Goal: Information Seeking & Learning: Check status

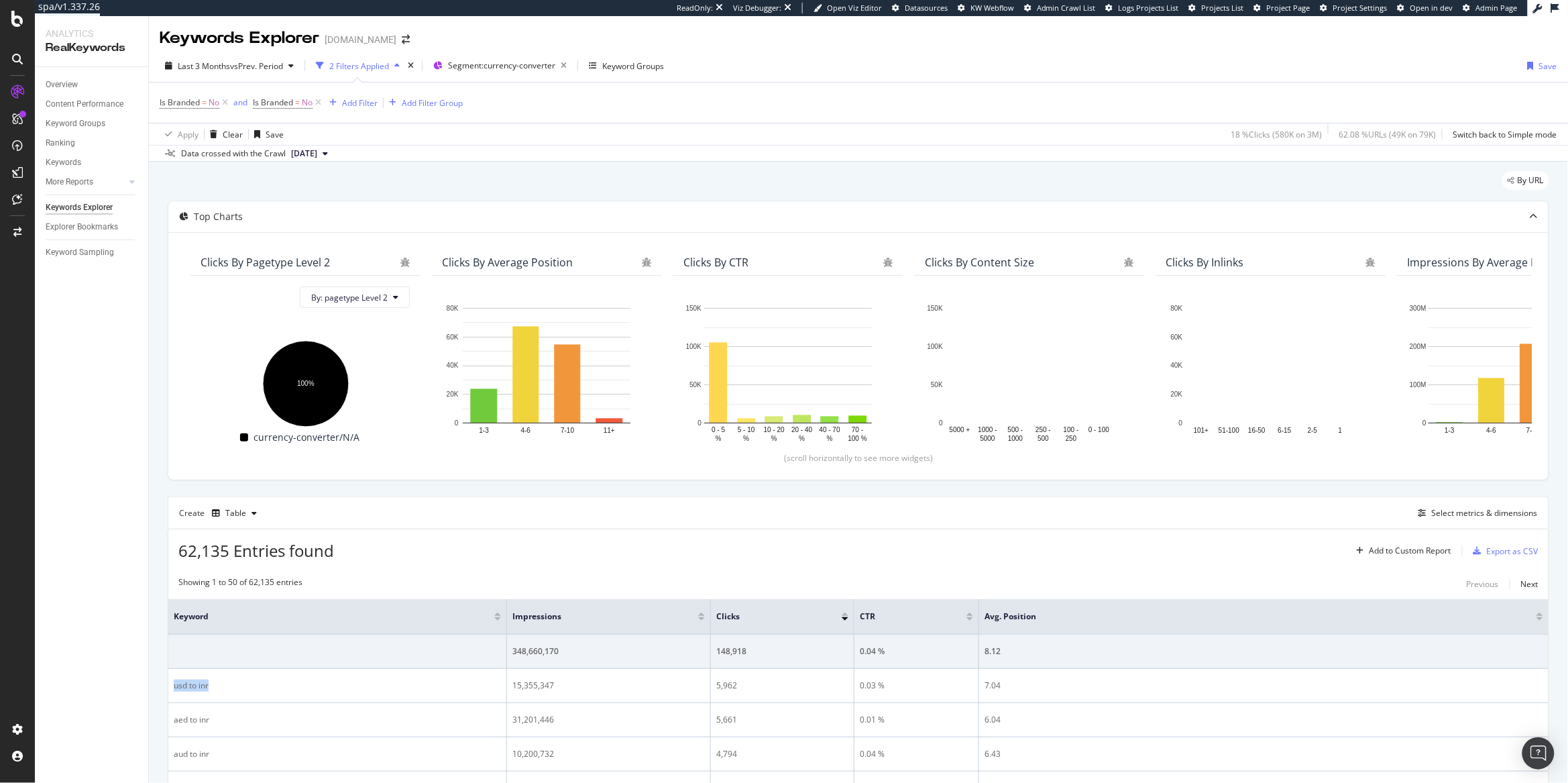
scroll to position [411, 0]
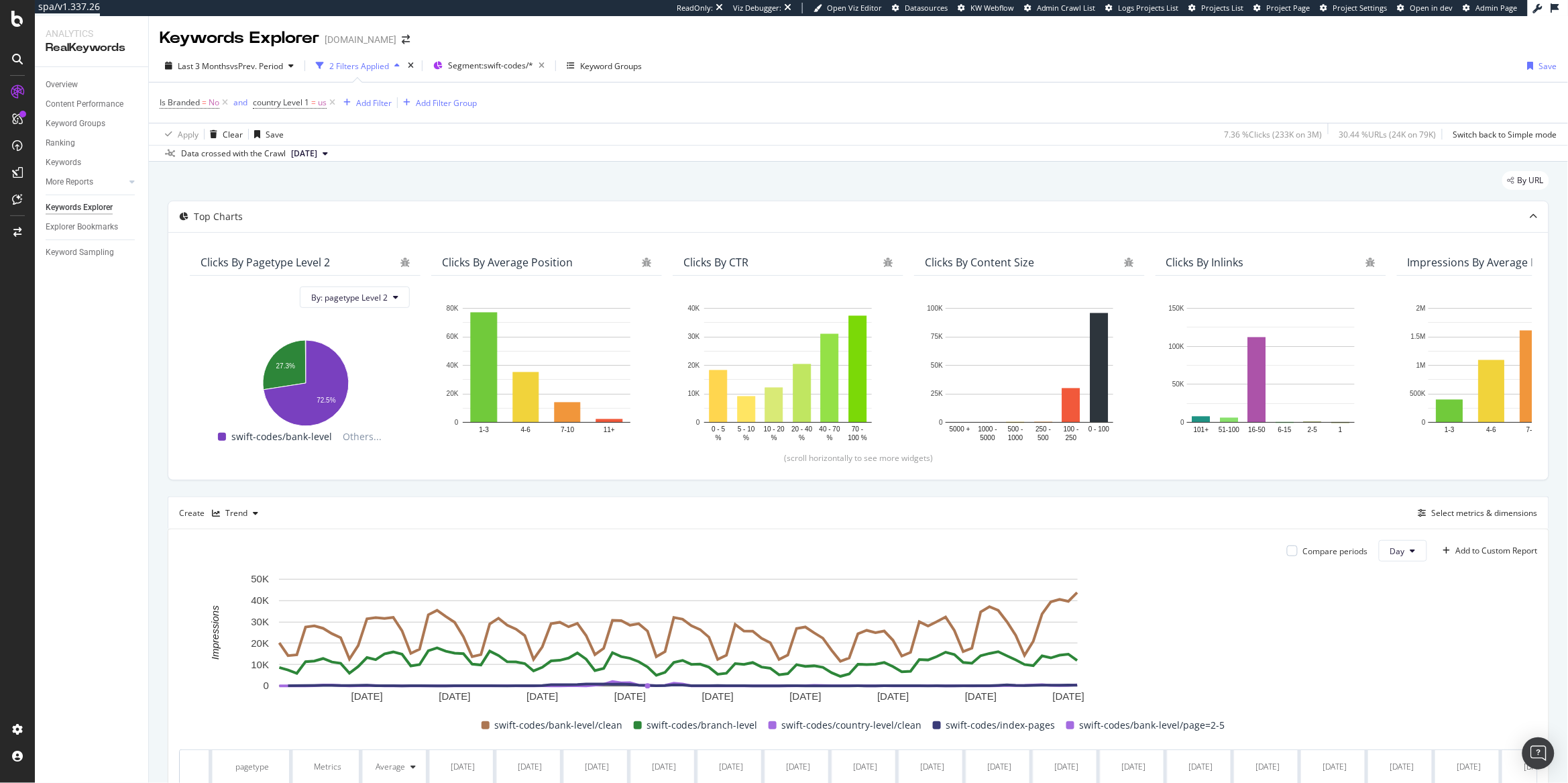
scroll to position [235, 0]
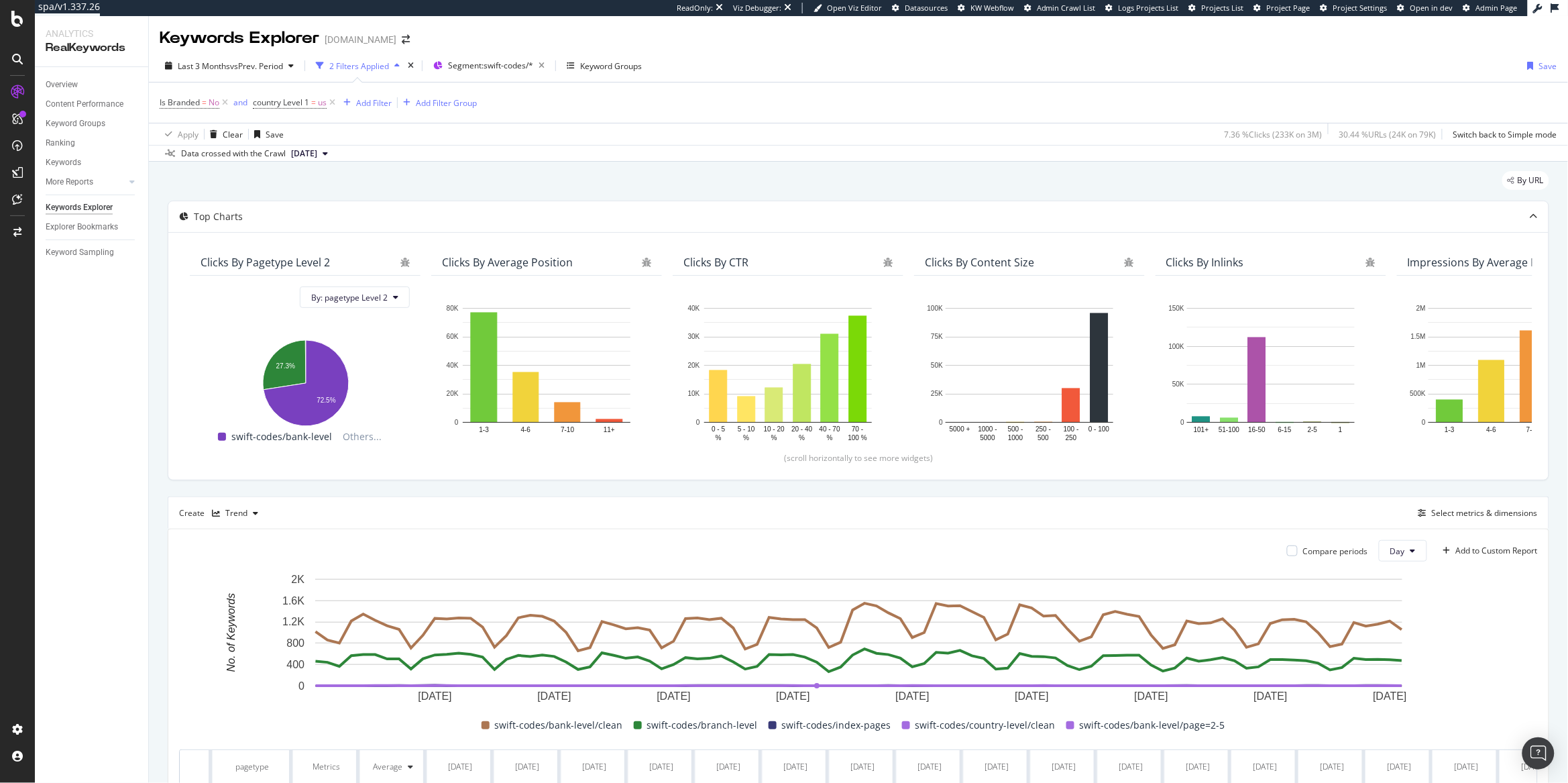
scroll to position [329, 0]
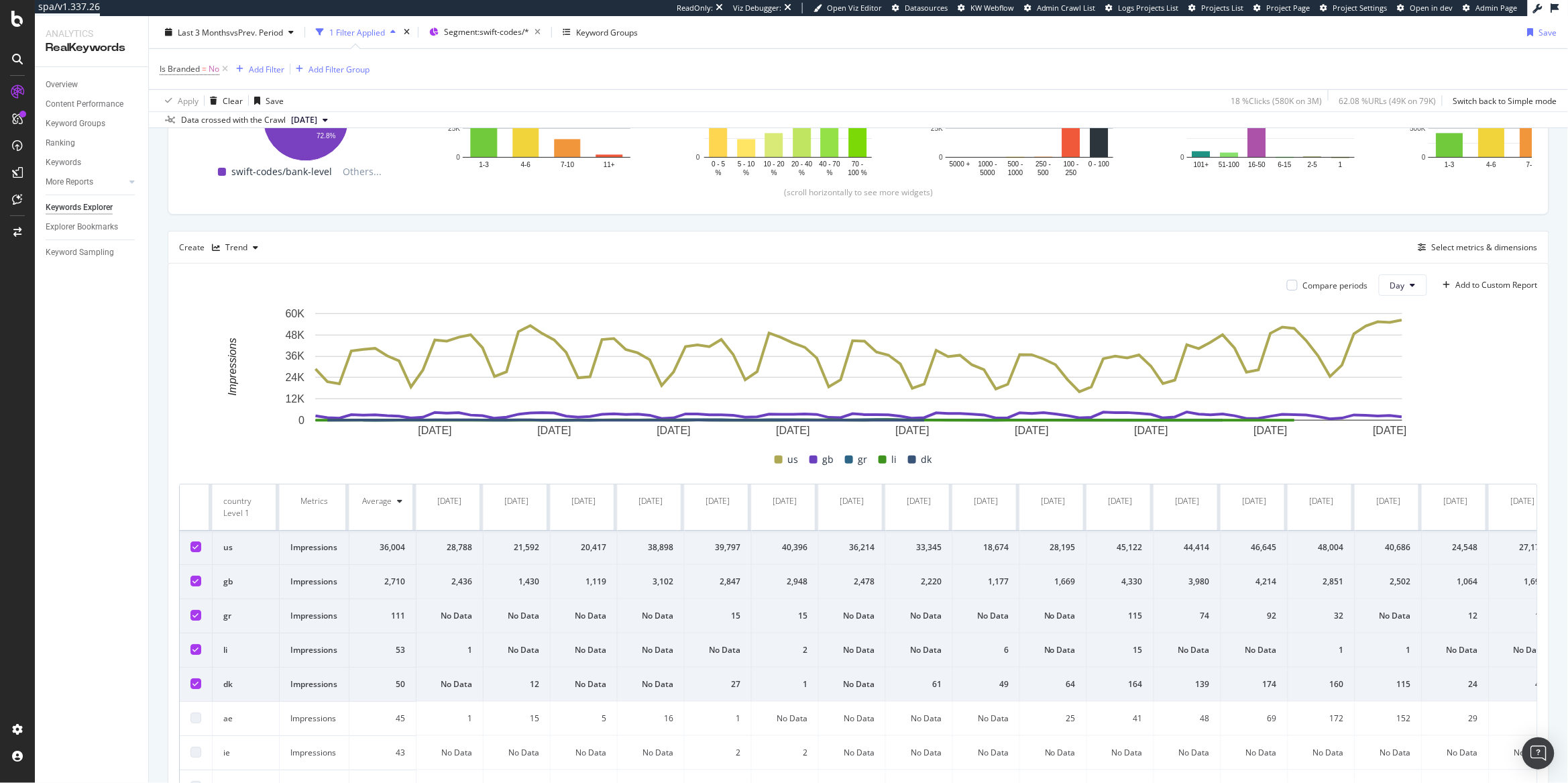
scroll to position [261, 0]
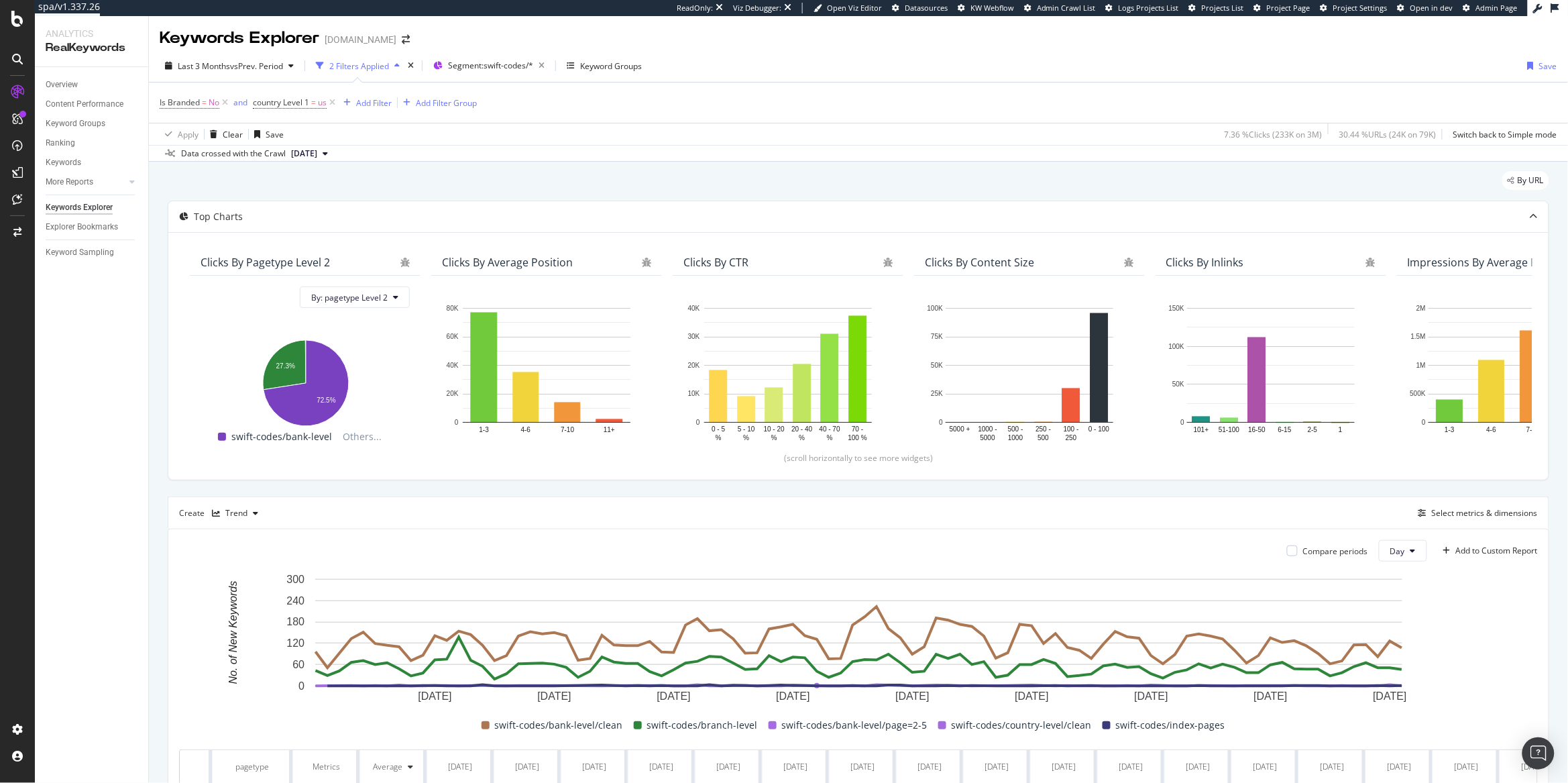
scroll to position [0, 820]
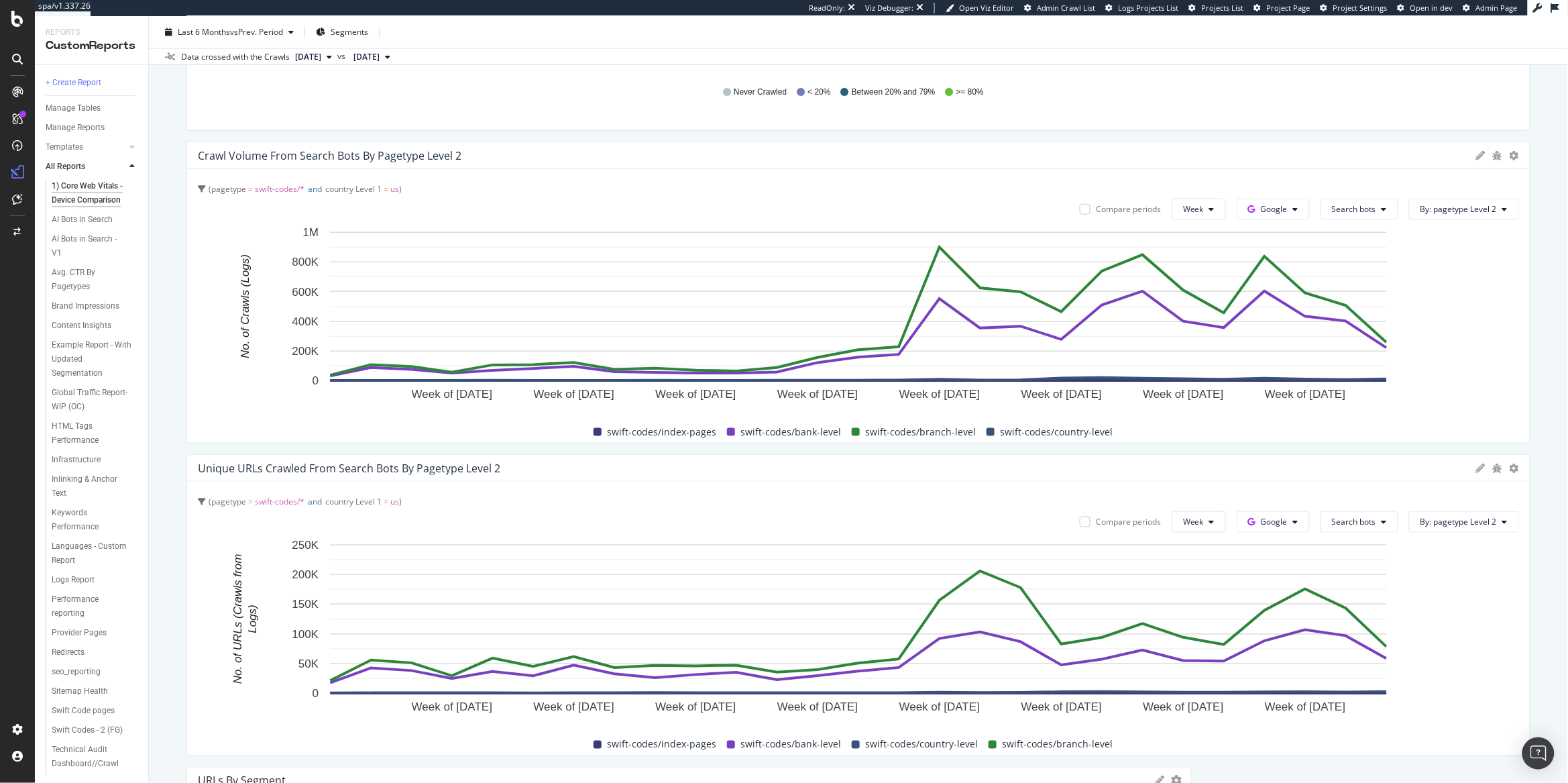
scroll to position [2518, 0]
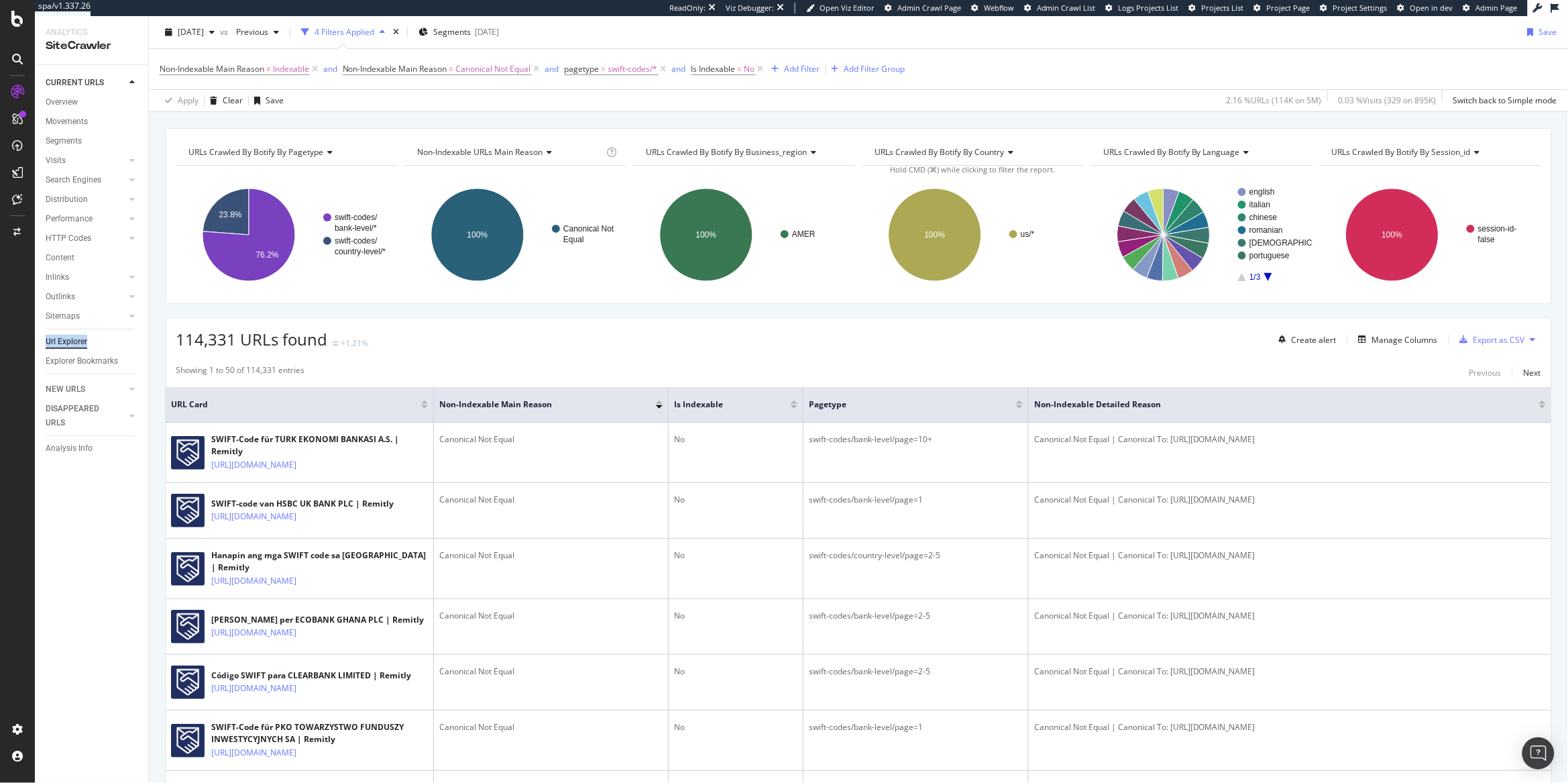
scroll to position [54, 0]
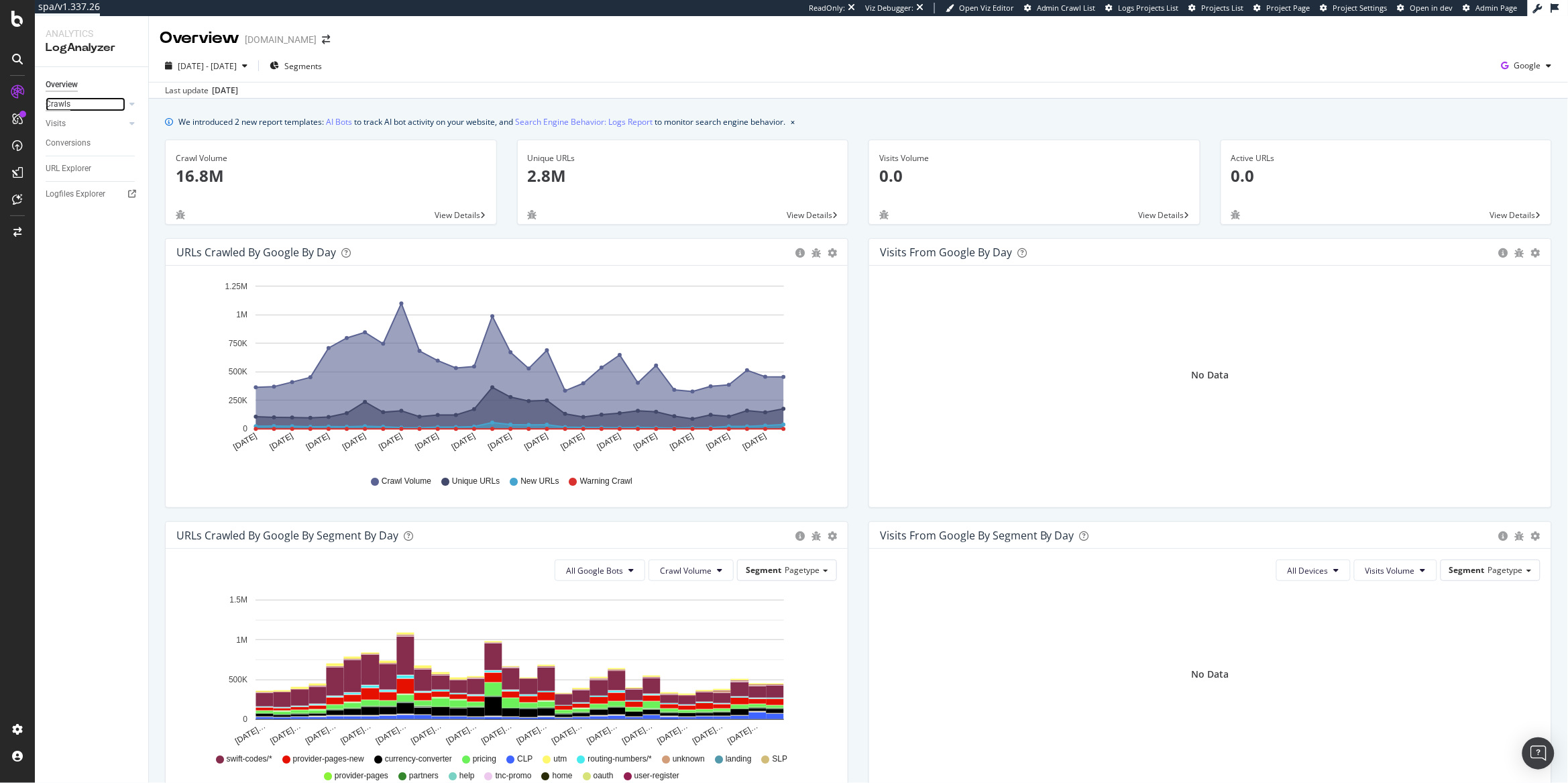
click at [58, 101] on div "Crawls" at bounding box center [58, 104] width 25 height 14
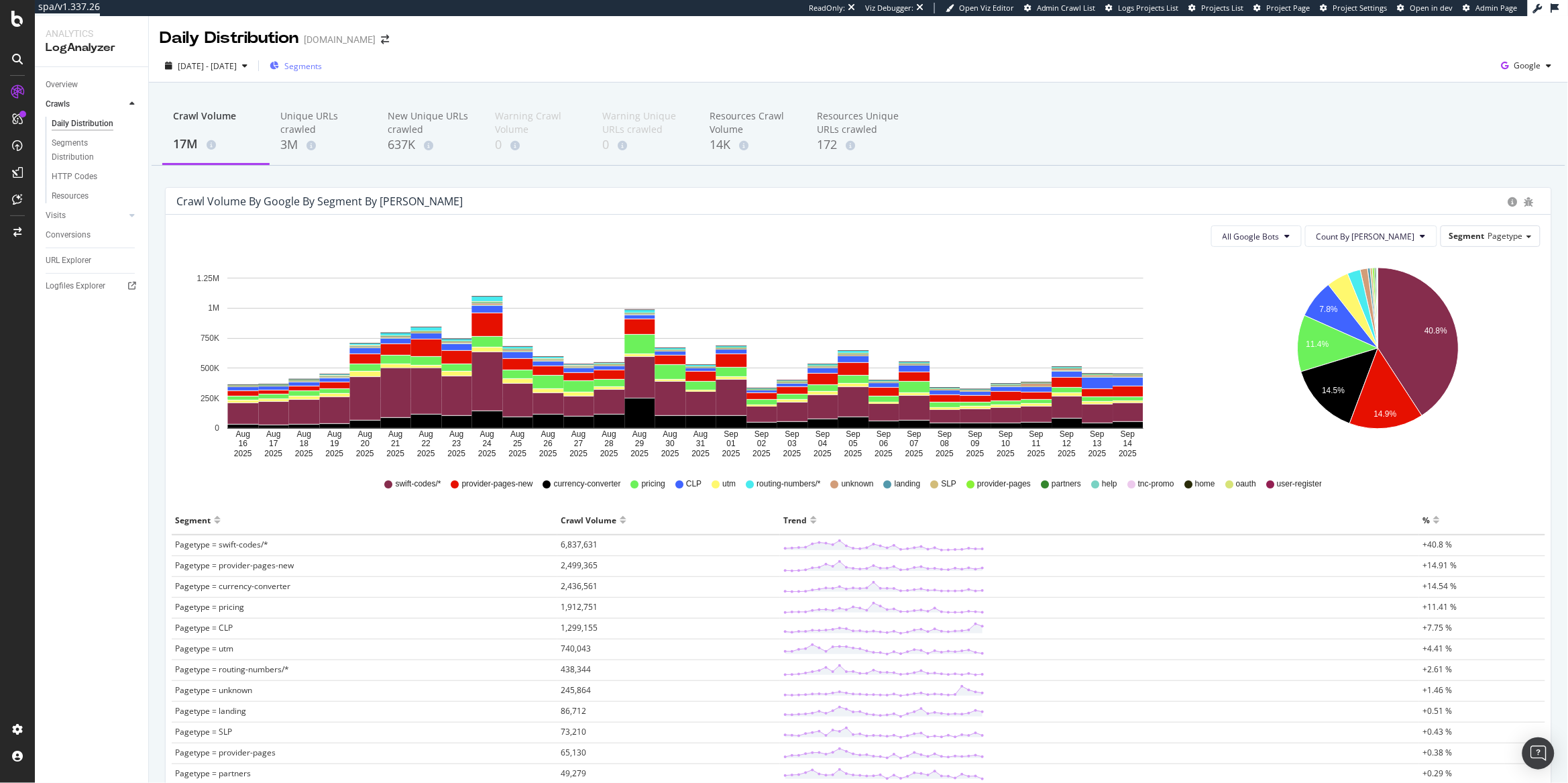
click at [322, 56] on div "Segments" at bounding box center [296, 66] width 52 height 20
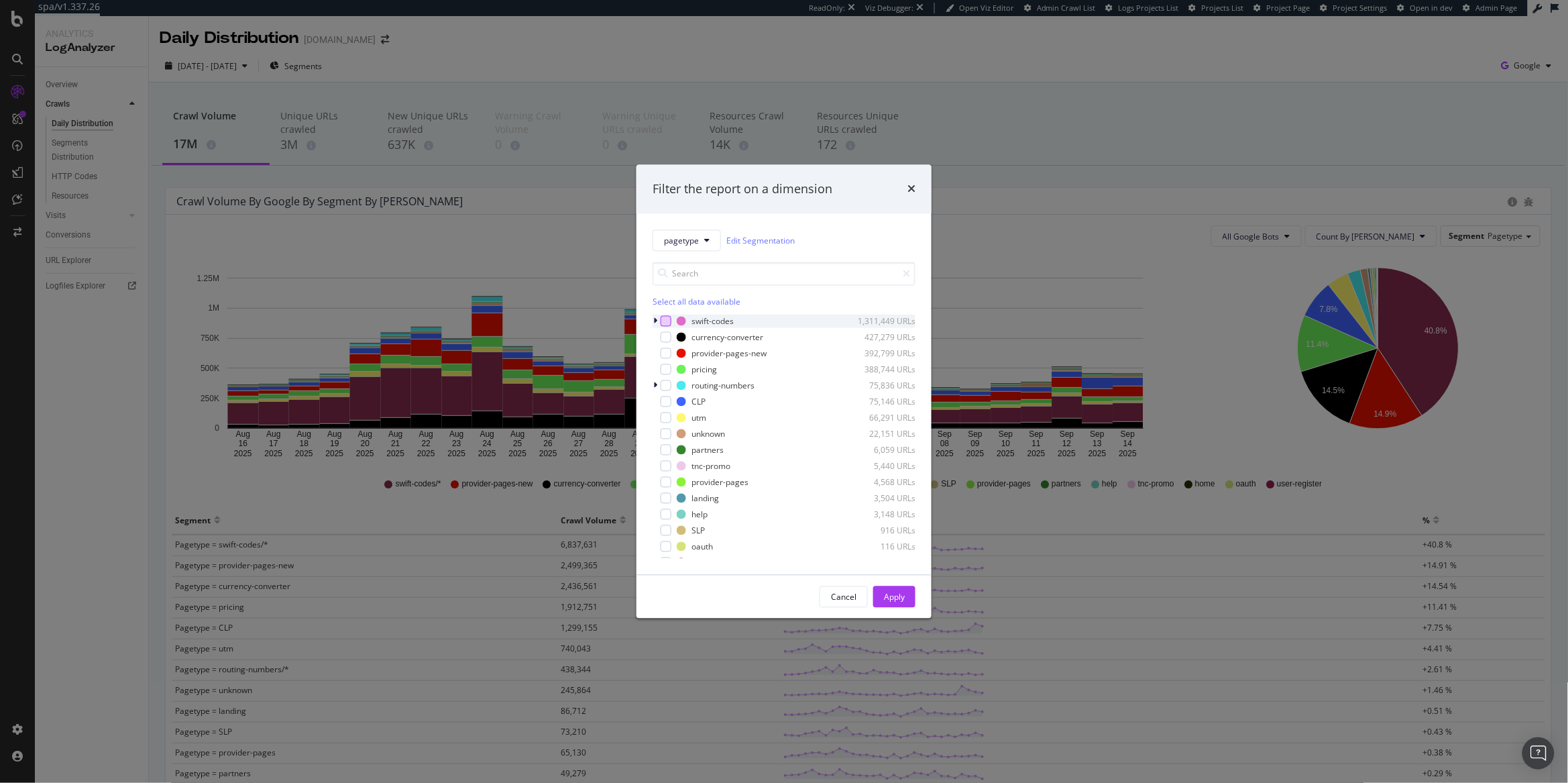
click at [668, 317] on div "modal" at bounding box center [666, 321] width 11 height 11
click at [893, 604] on div "Apply" at bounding box center [894, 597] width 21 height 20
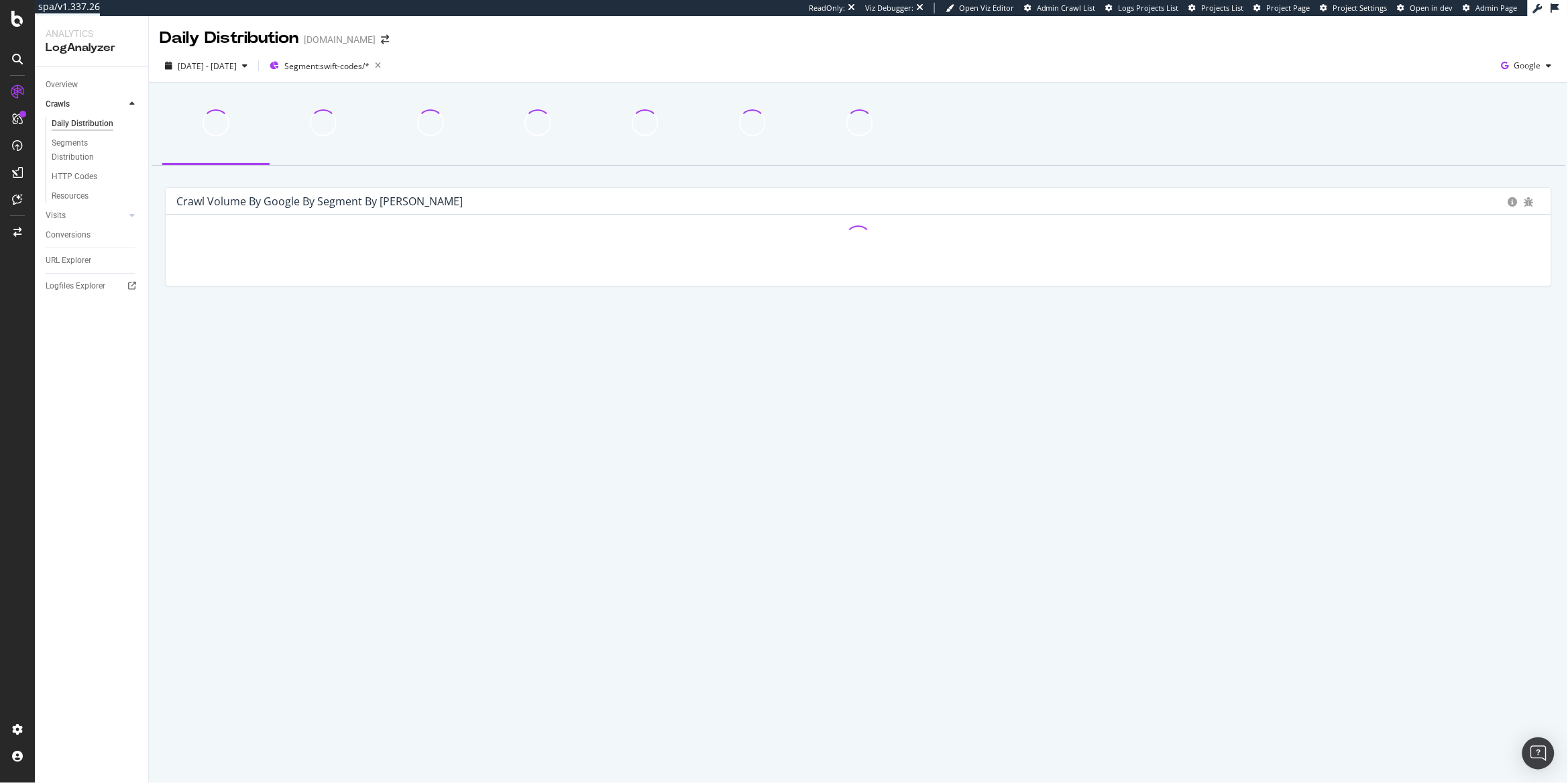
click at [84, 167] on div "HTTP Codes" at bounding box center [97, 177] width 103 height 19
click at [73, 174] on div "HTTP Codes" at bounding box center [75, 177] width 46 height 14
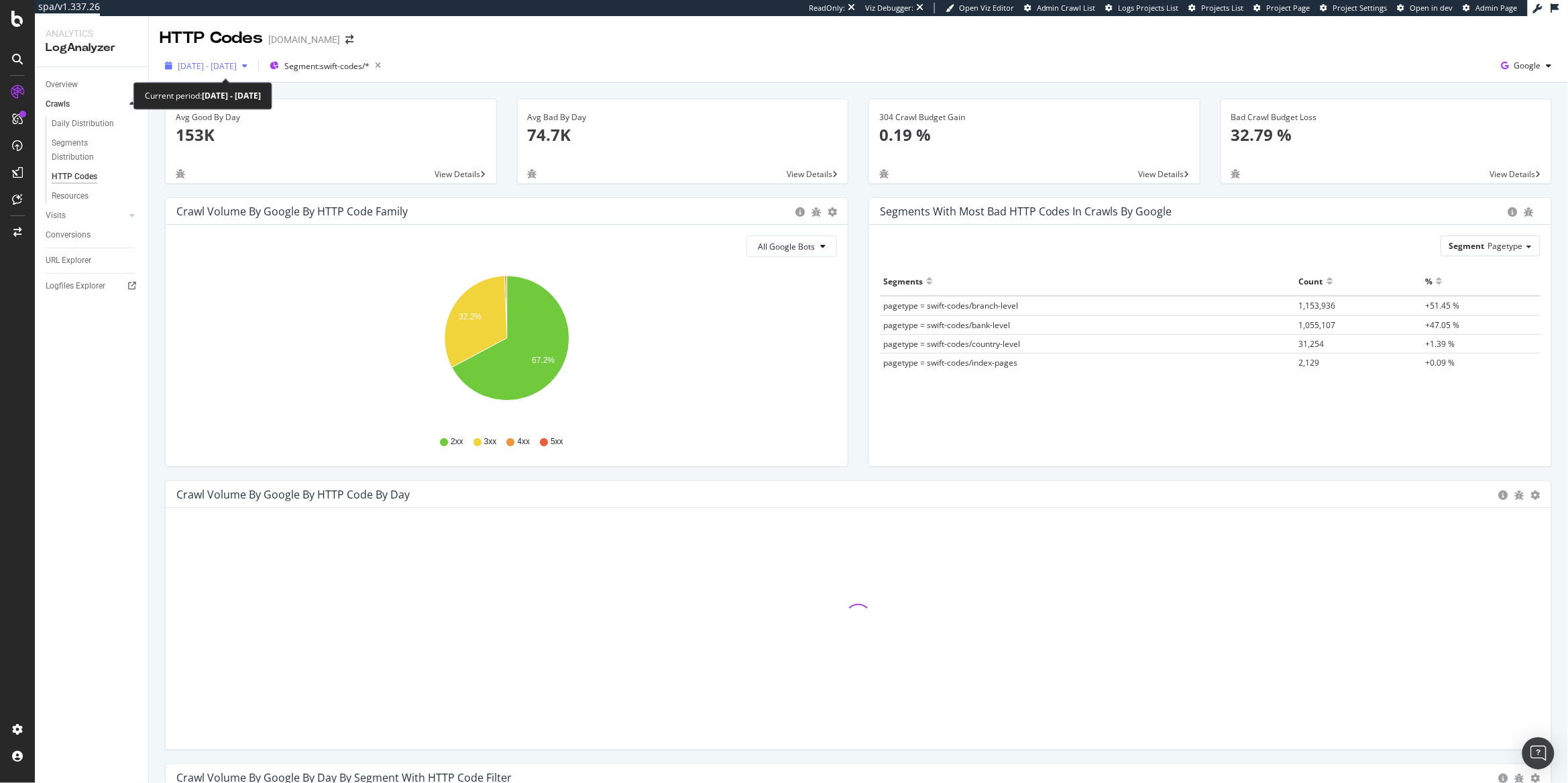
click at [230, 63] on span "2025 Aug. 16th - Sep. 14th" at bounding box center [208, 66] width 59 height 11
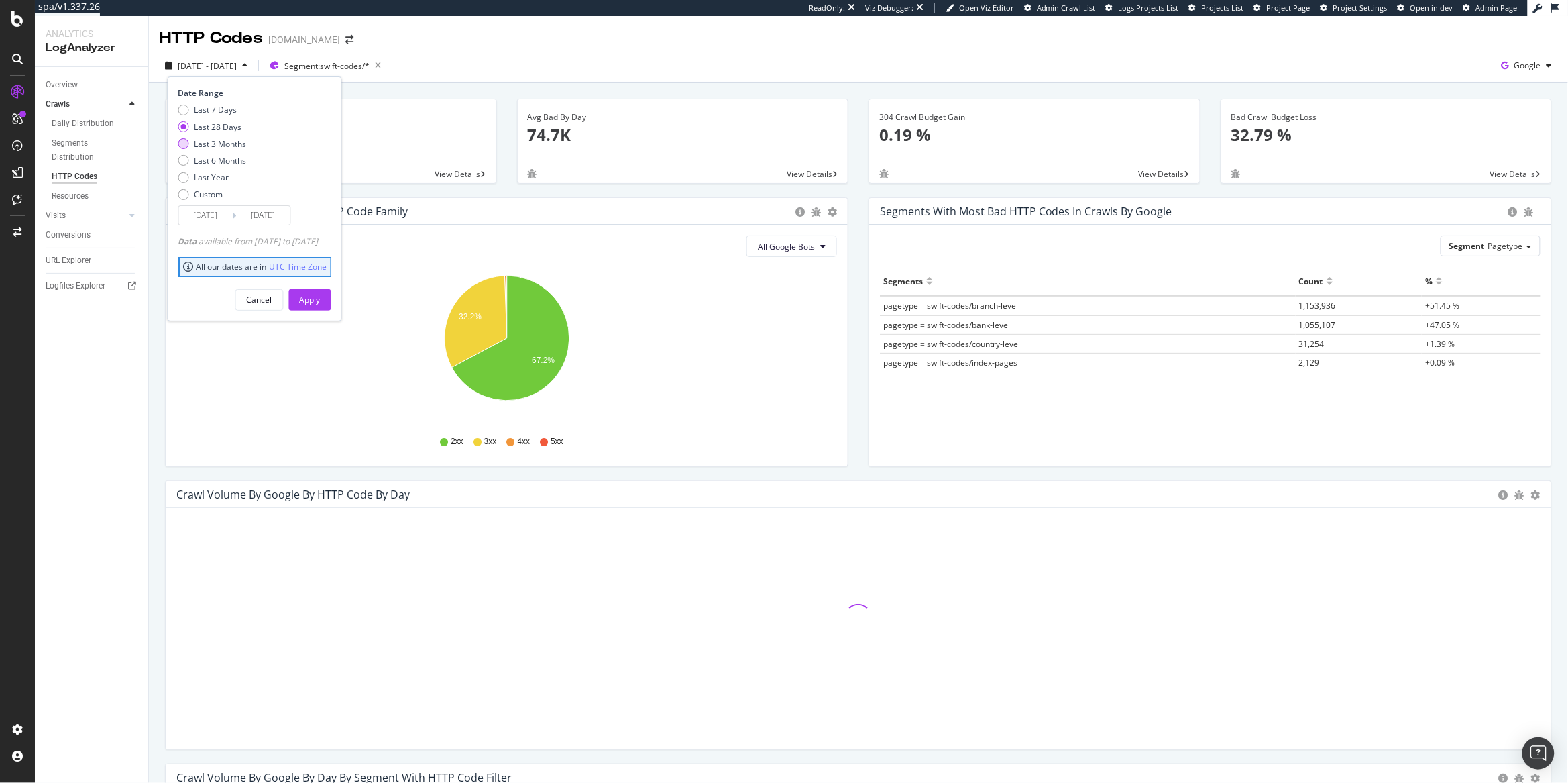
click at [204, 139] on div "Last 3 Months" at bounding box center [221, 144] width 52 height 11
type input "2025/06/15"
click at [320, 299] on div "Apply" at bounding box center [310, 299] width 21 height 11
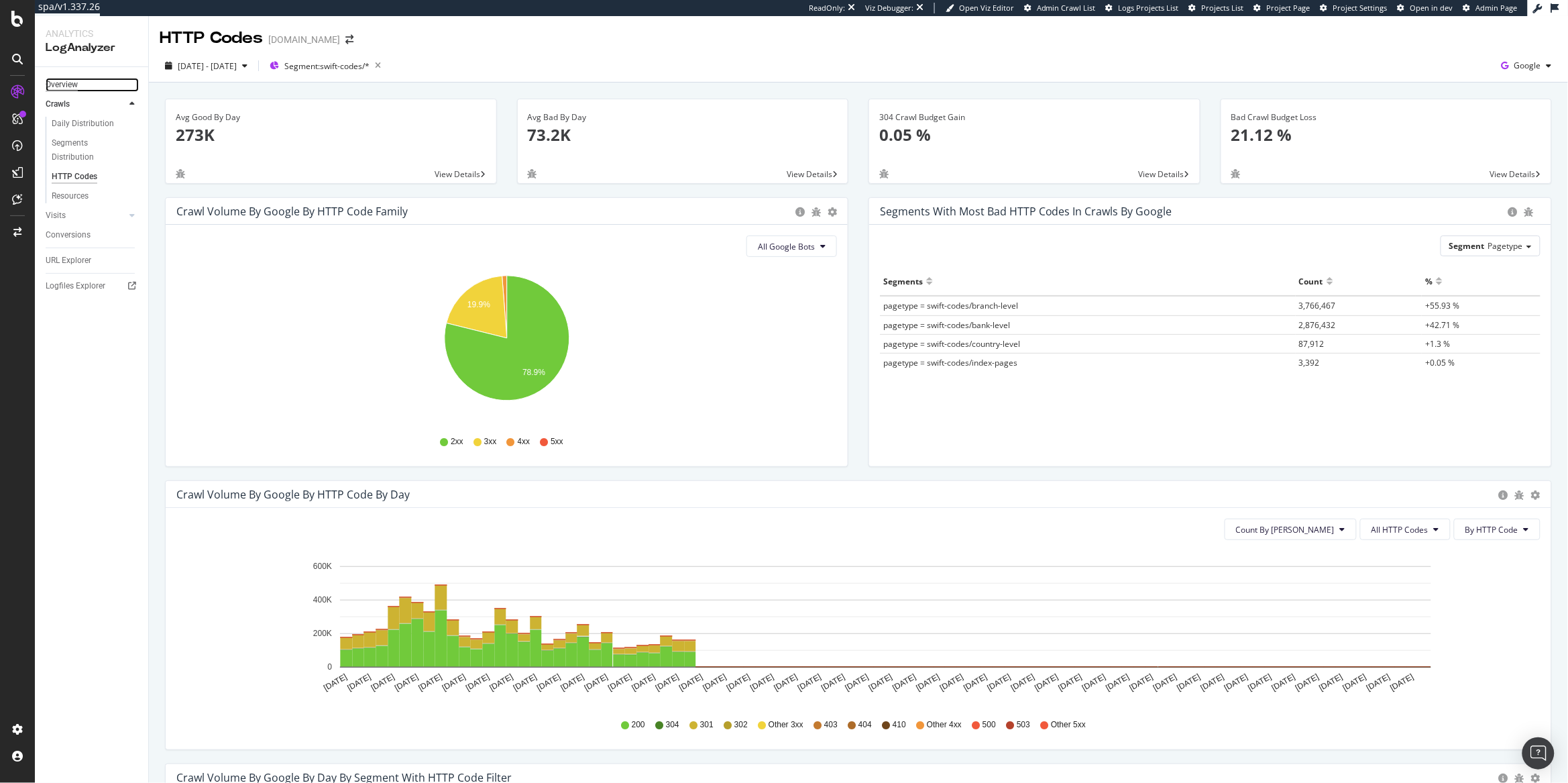
click at [66, 80] on div "Overview" at bounding box center [62, 85] width 32 height 14
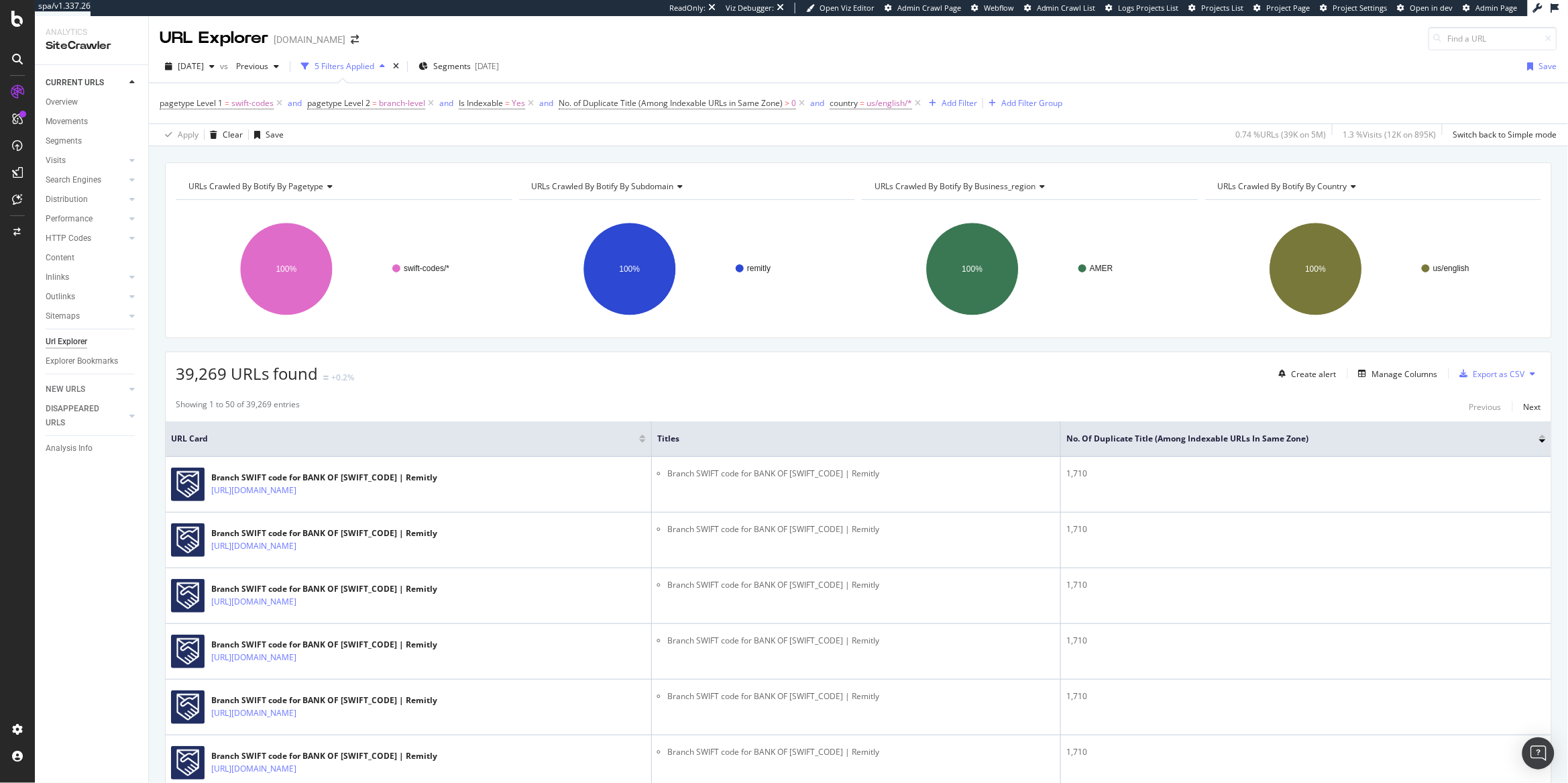
scroll to position [31, 0]
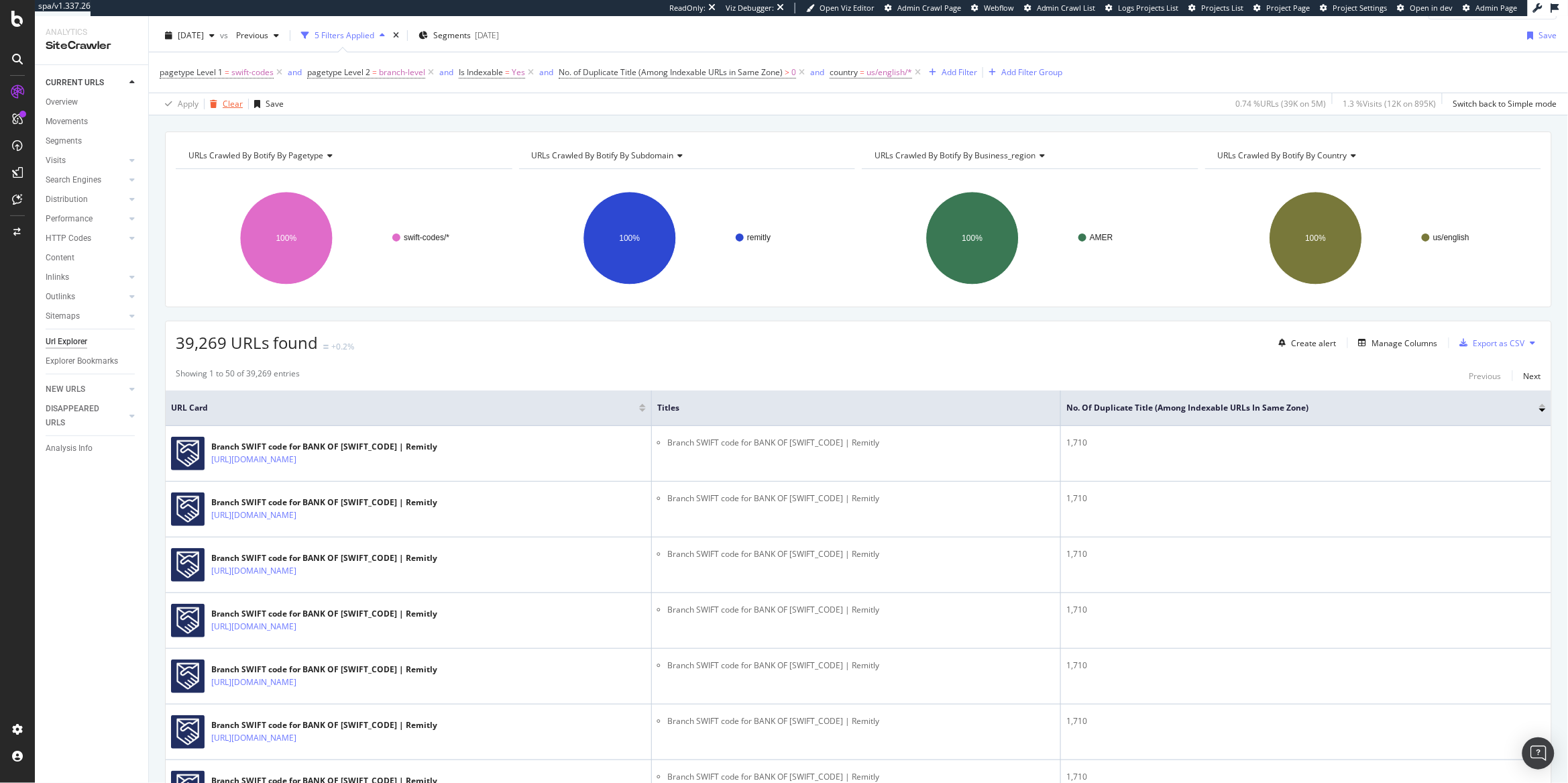
click at [235, 108] on div "Clear" at bounding box center [232, 104] width 20 height 11
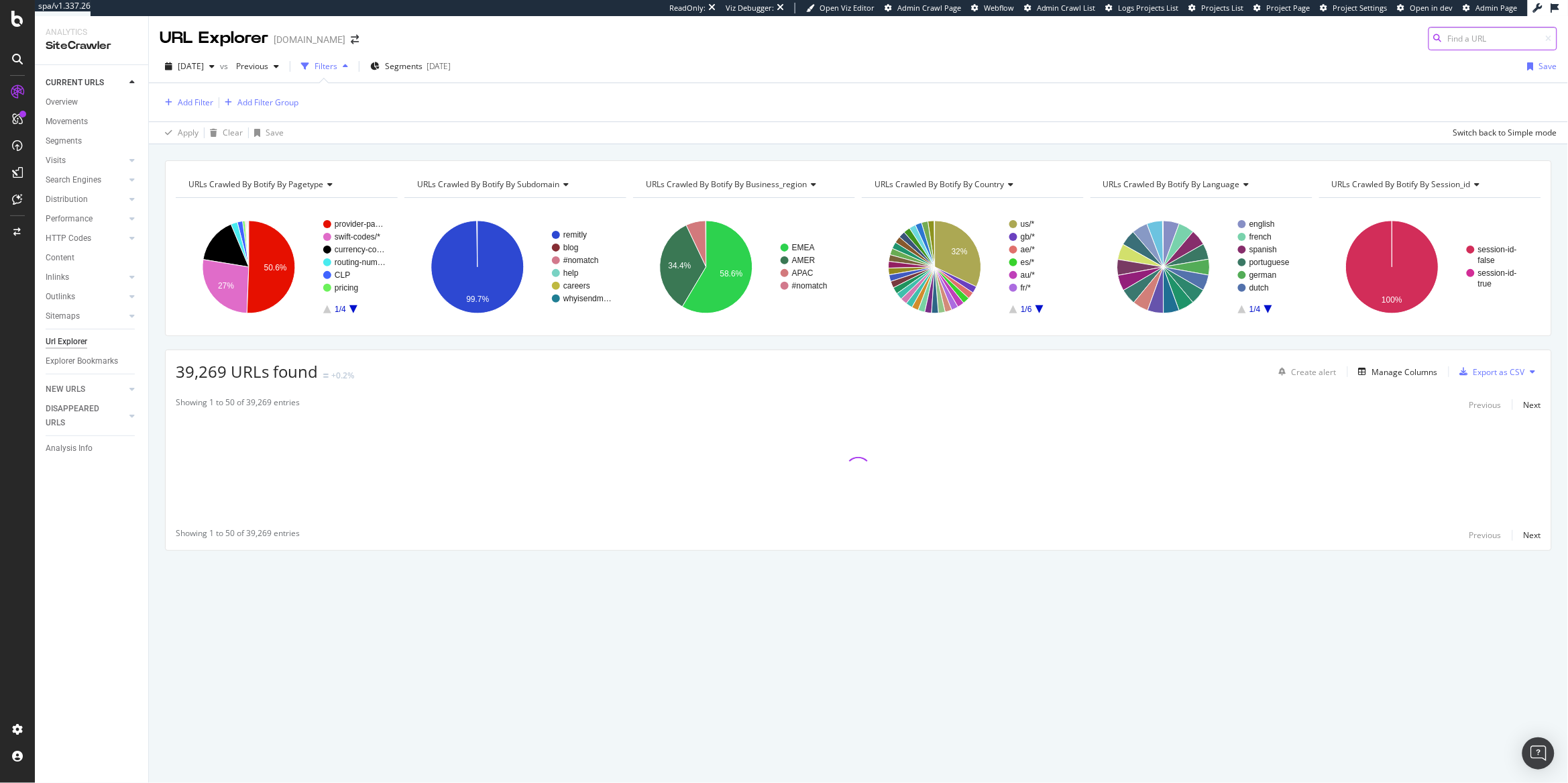
click at [1479, 41] on input at bounding box center [1493, 38] width 129 height 24
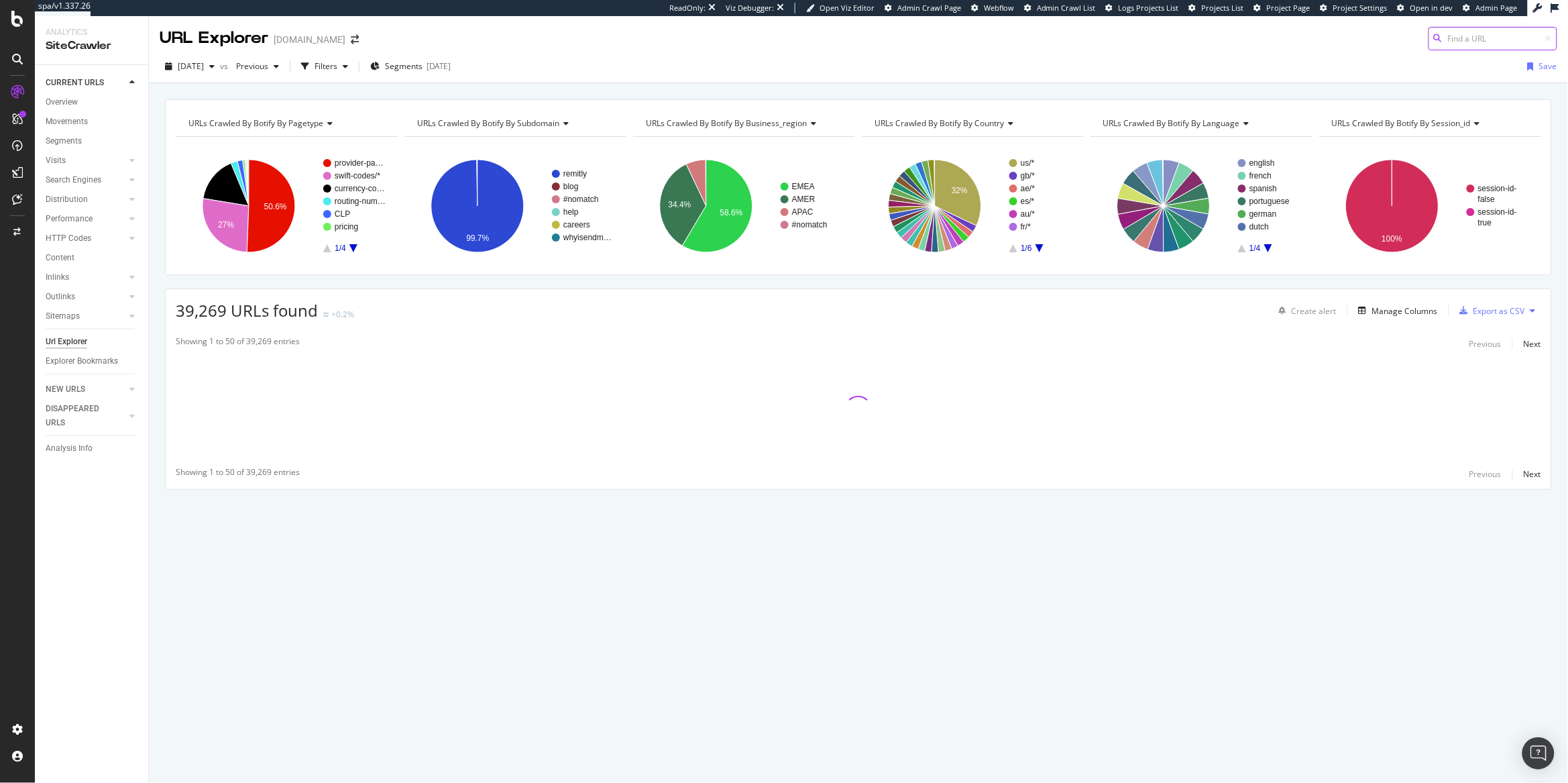
paste input "[URL][DOMAIN_NAME]"
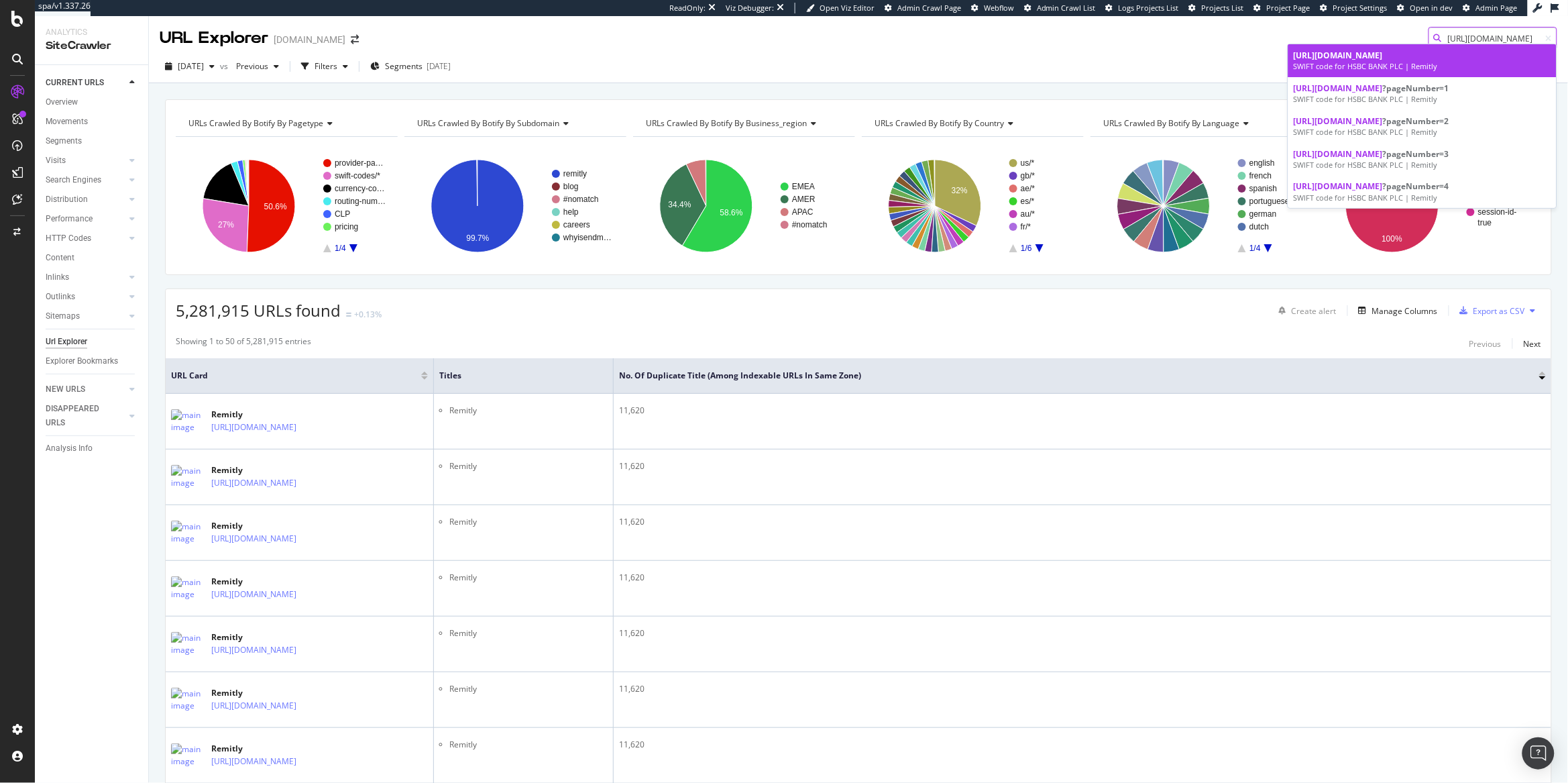
type input "[URL][DOMAIN_NAME]"
click at [1383, 57] on span "[URL][DOMAIN_NAME]" at bounding box center [1338, 55] width 89 height 11
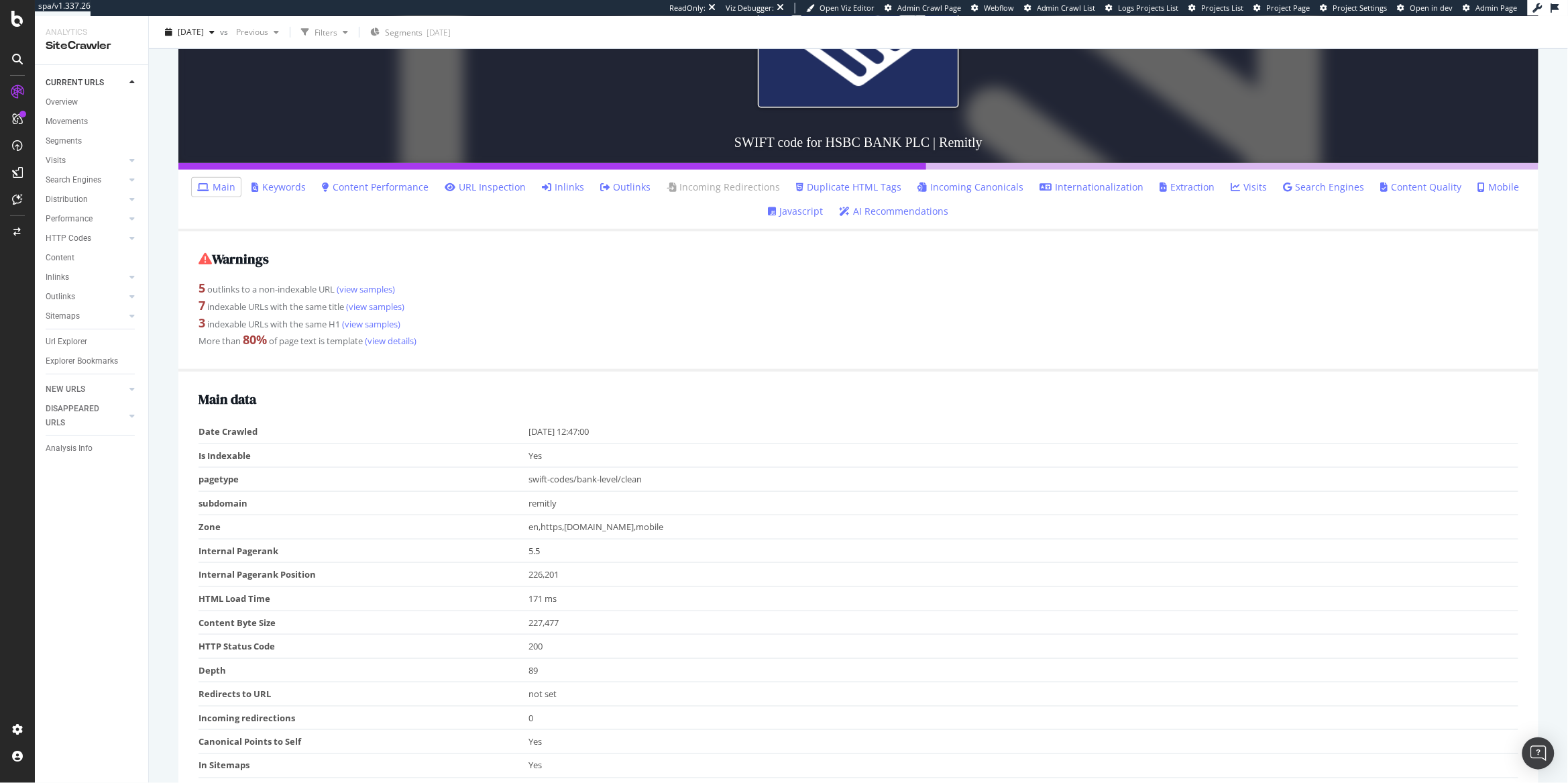
scroll to position [259, 0]
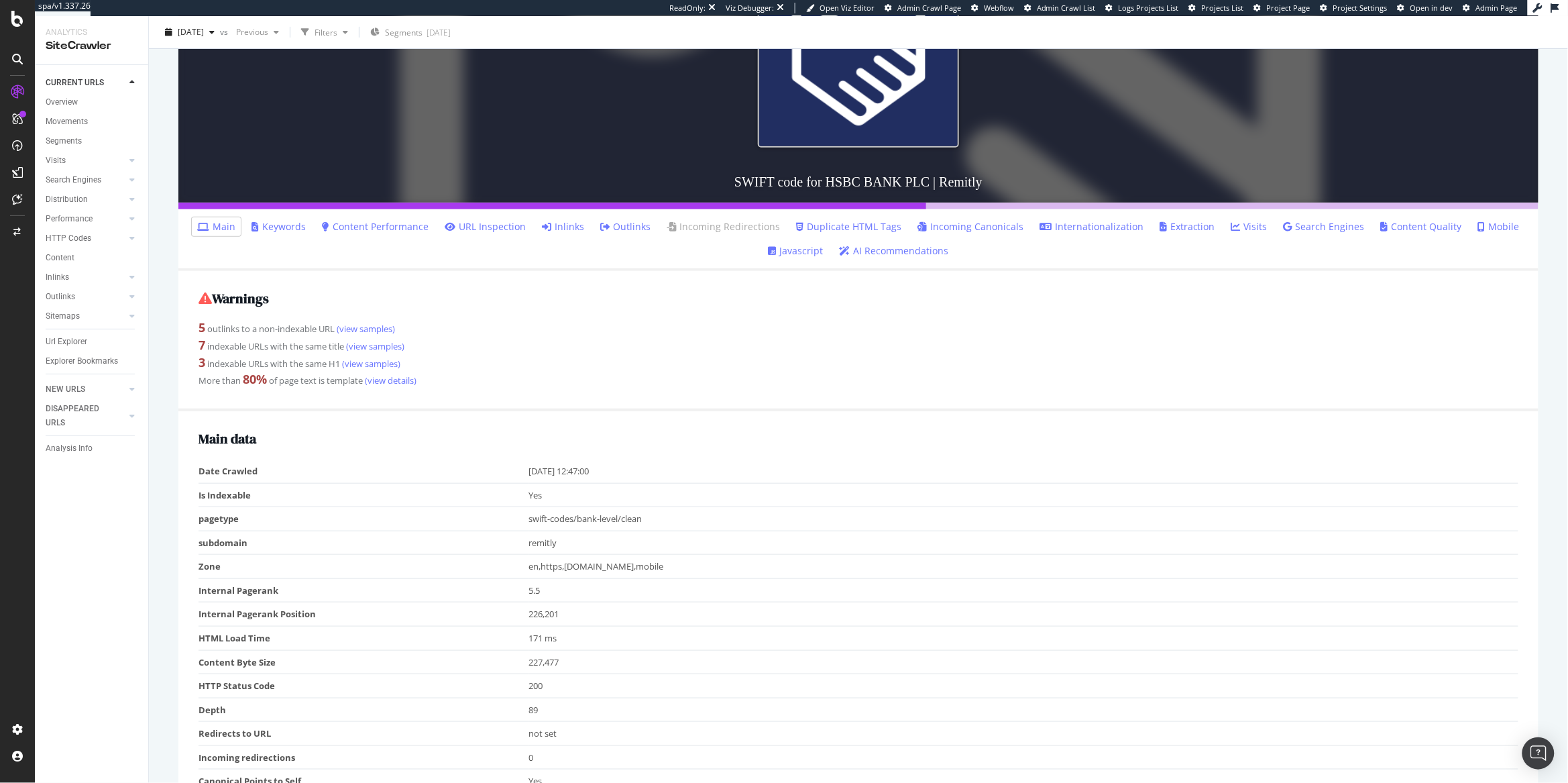
click at [578, 236] on li "Inlinks" at bounding box center [563, 226] width 53 height 19
click at [578, 231] on link "Inlinks" at bounding box center [563, 226] width 42 height 13
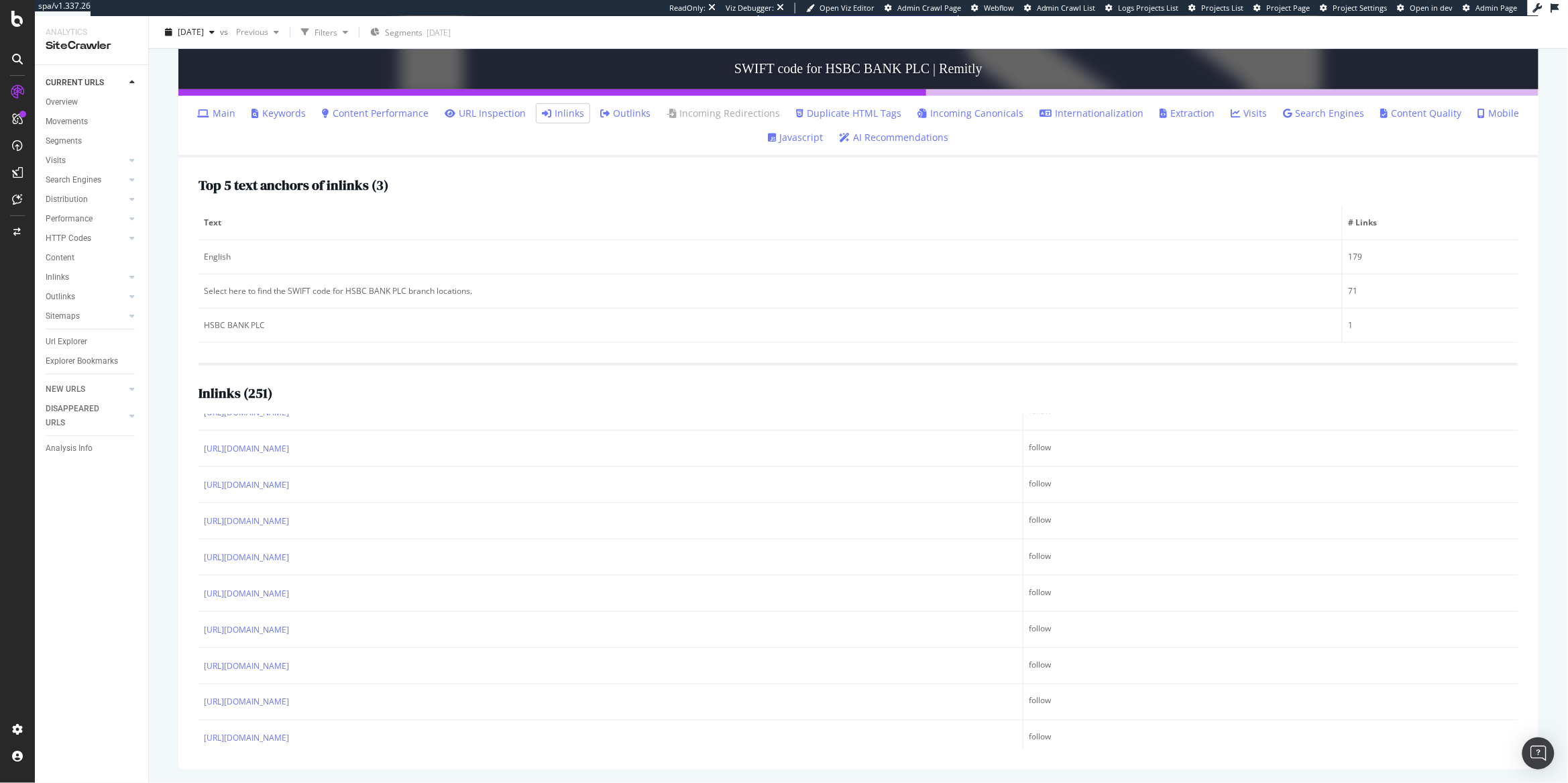
scroll to position [565, 0]
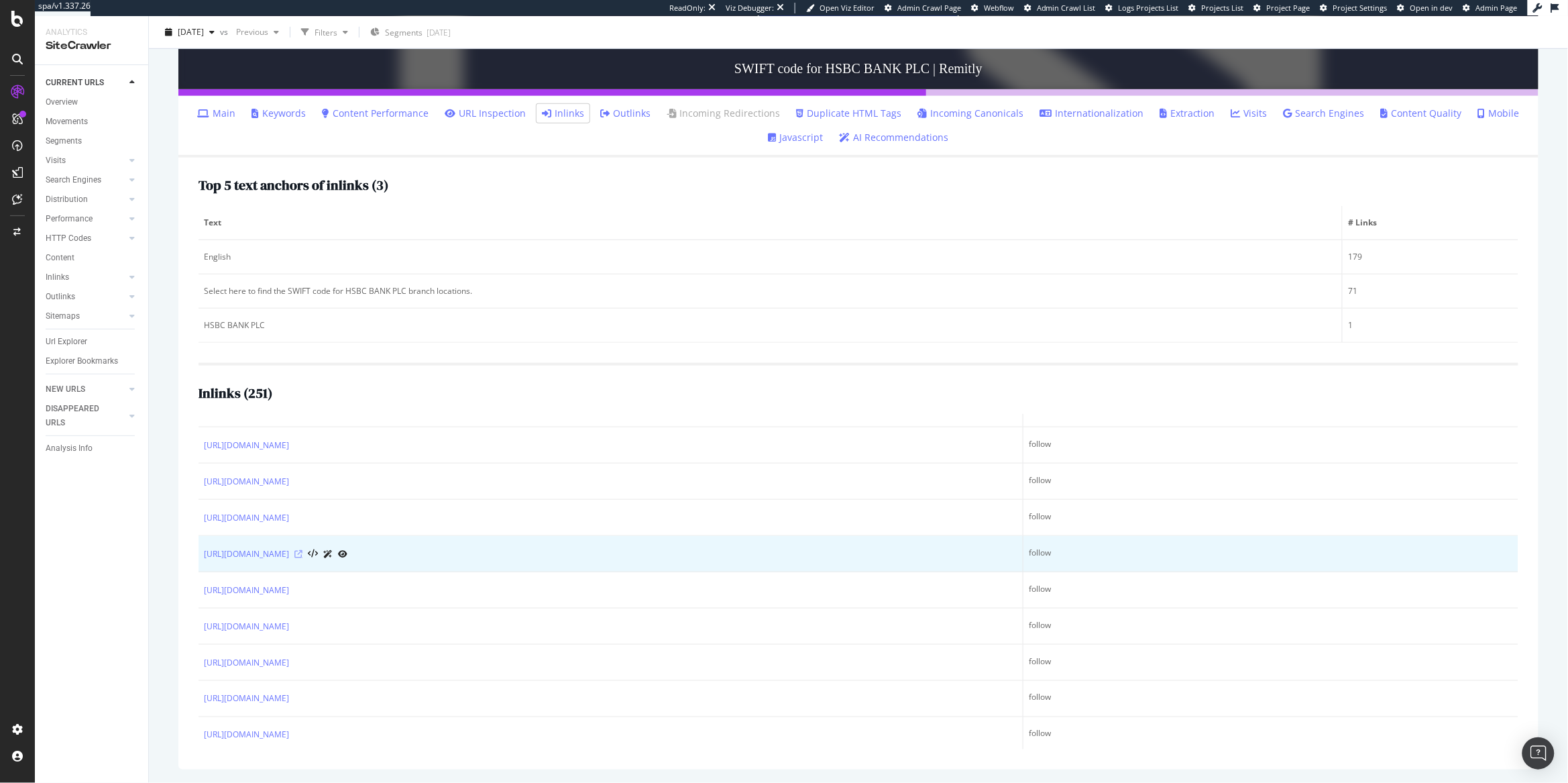
click at [302, 557] on icon at bounding box center [298, 554] width 8 height 8
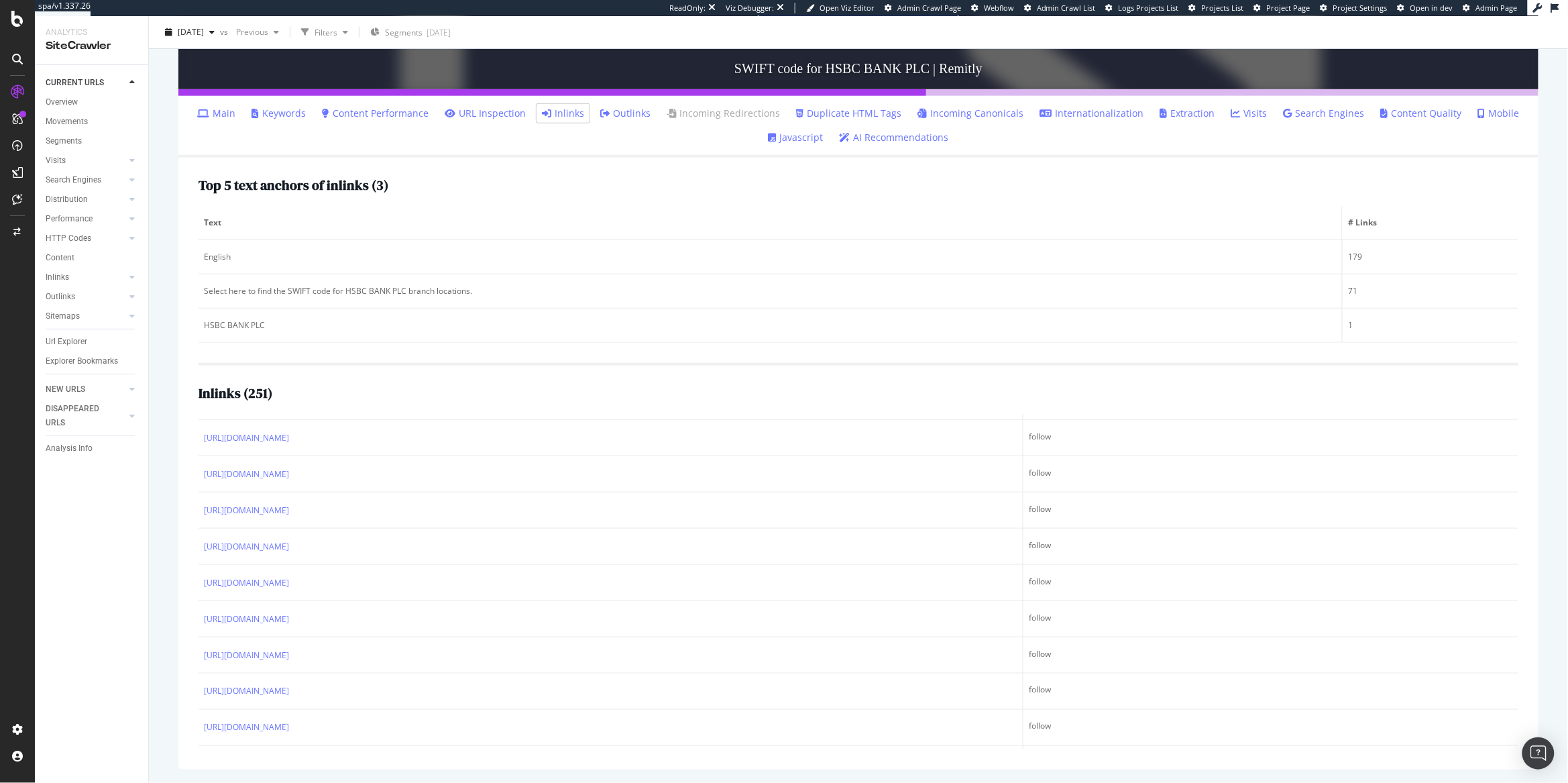
scroll to position [8833, 0]
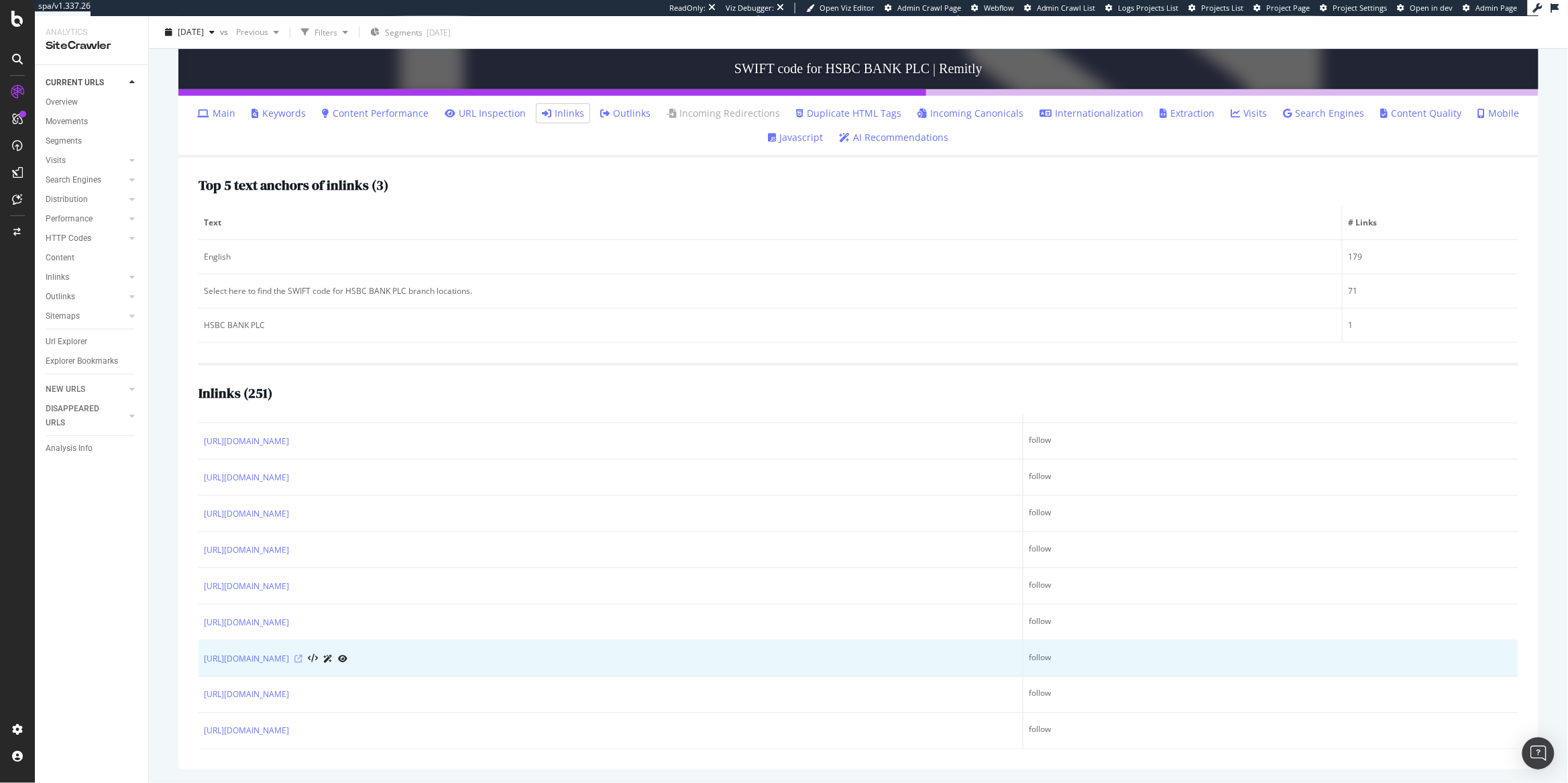
click at [302, 659] on icon at bounding box center [298, 659] width 8 height 8
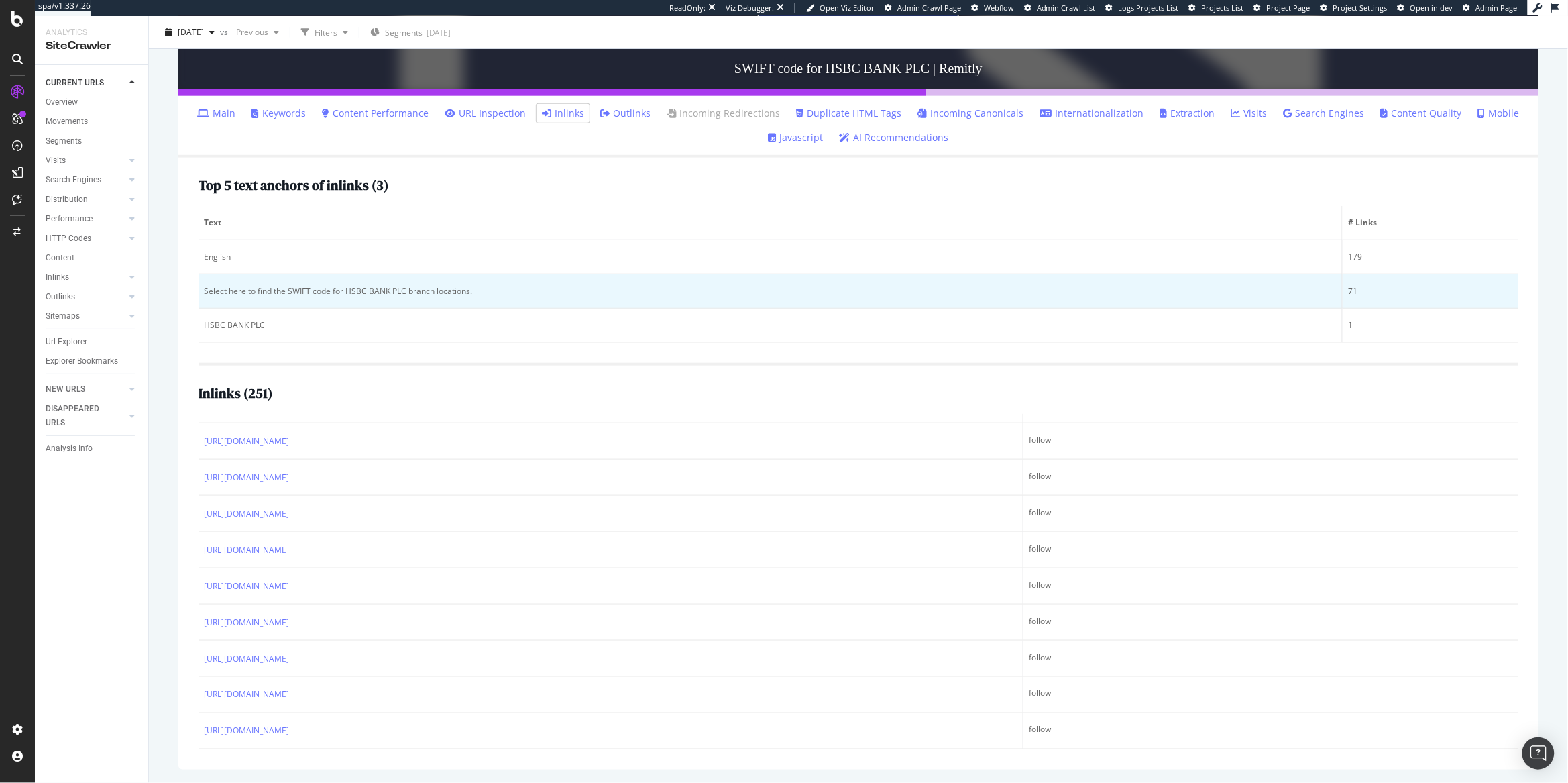
scroll to position [0, 0]
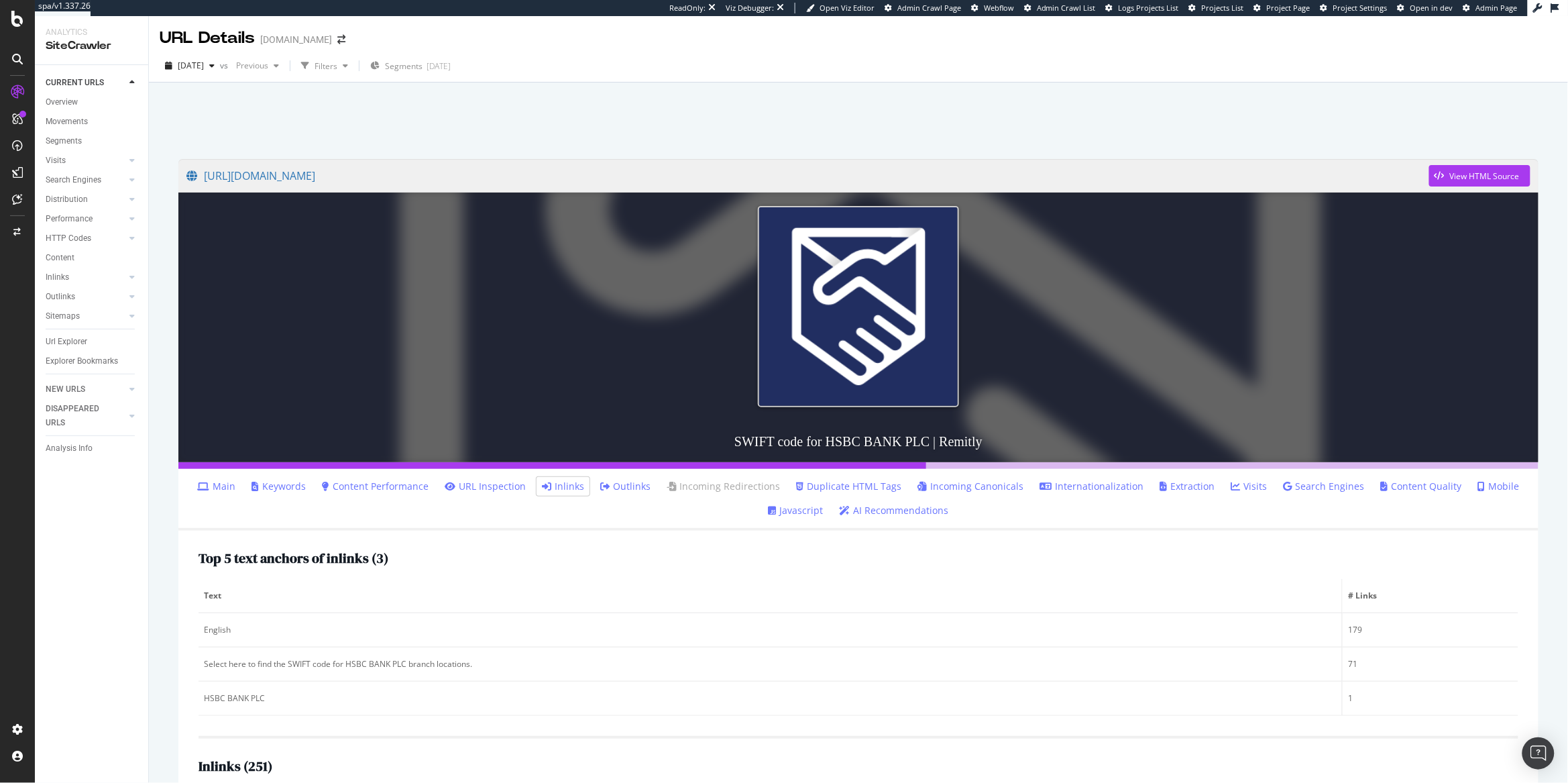
drag, startPoint x: 404, startPoint y: 175, endPoint x: 709, endPoint y: 20, distance: 342.1
click at [0, 0] on div "spa/v1.337.26 ReadOnly: Viz Debugger: Open Viz Editor Admin Crawl Page Webflow …" at bounding box center [784, 391] width 1568 height 783
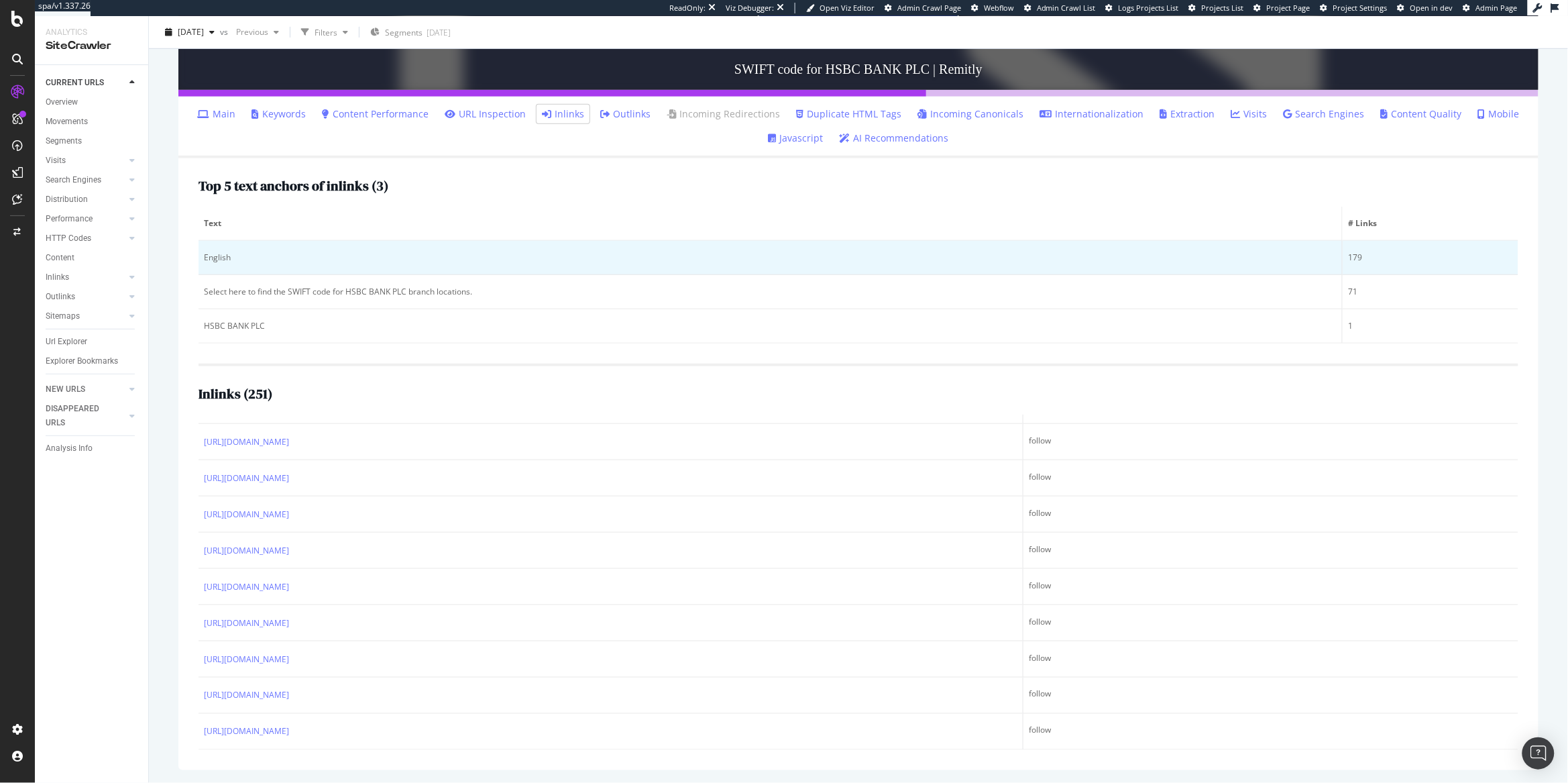
scroll to position [373, 0]
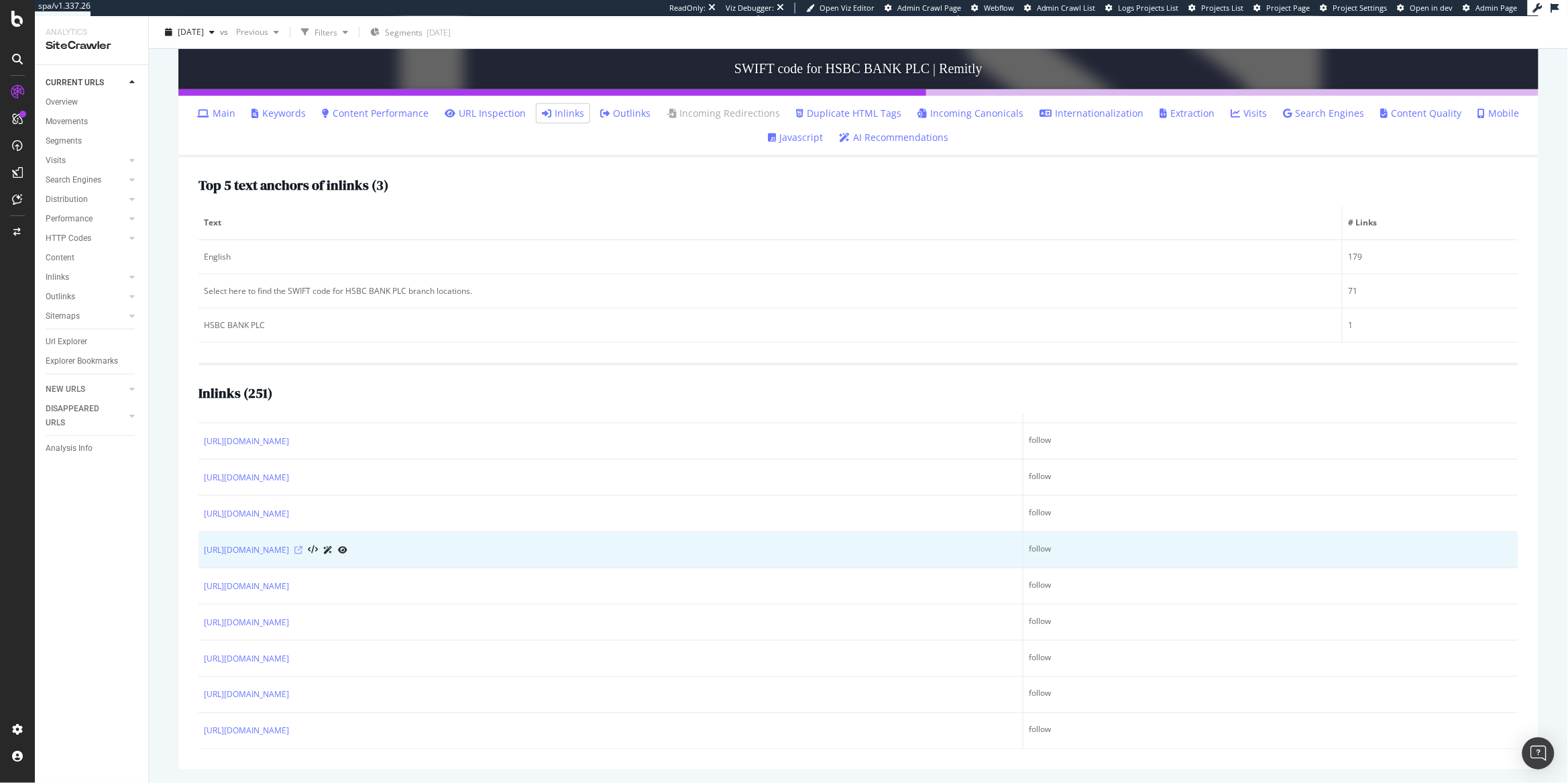
click at [302, 546] on icon at bounding box center [298, 550] width 8 height 8
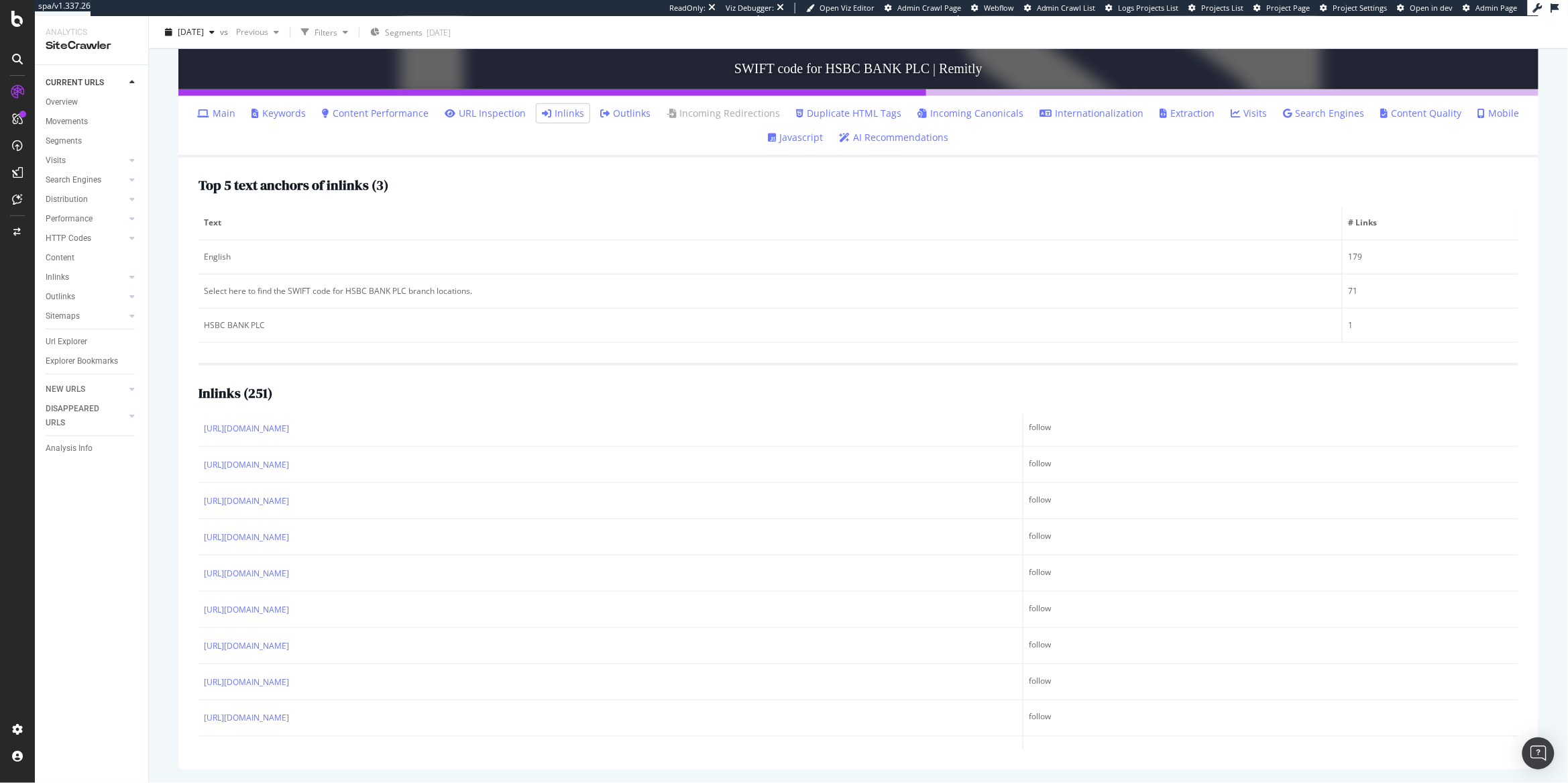
scroll to position [0, 0]
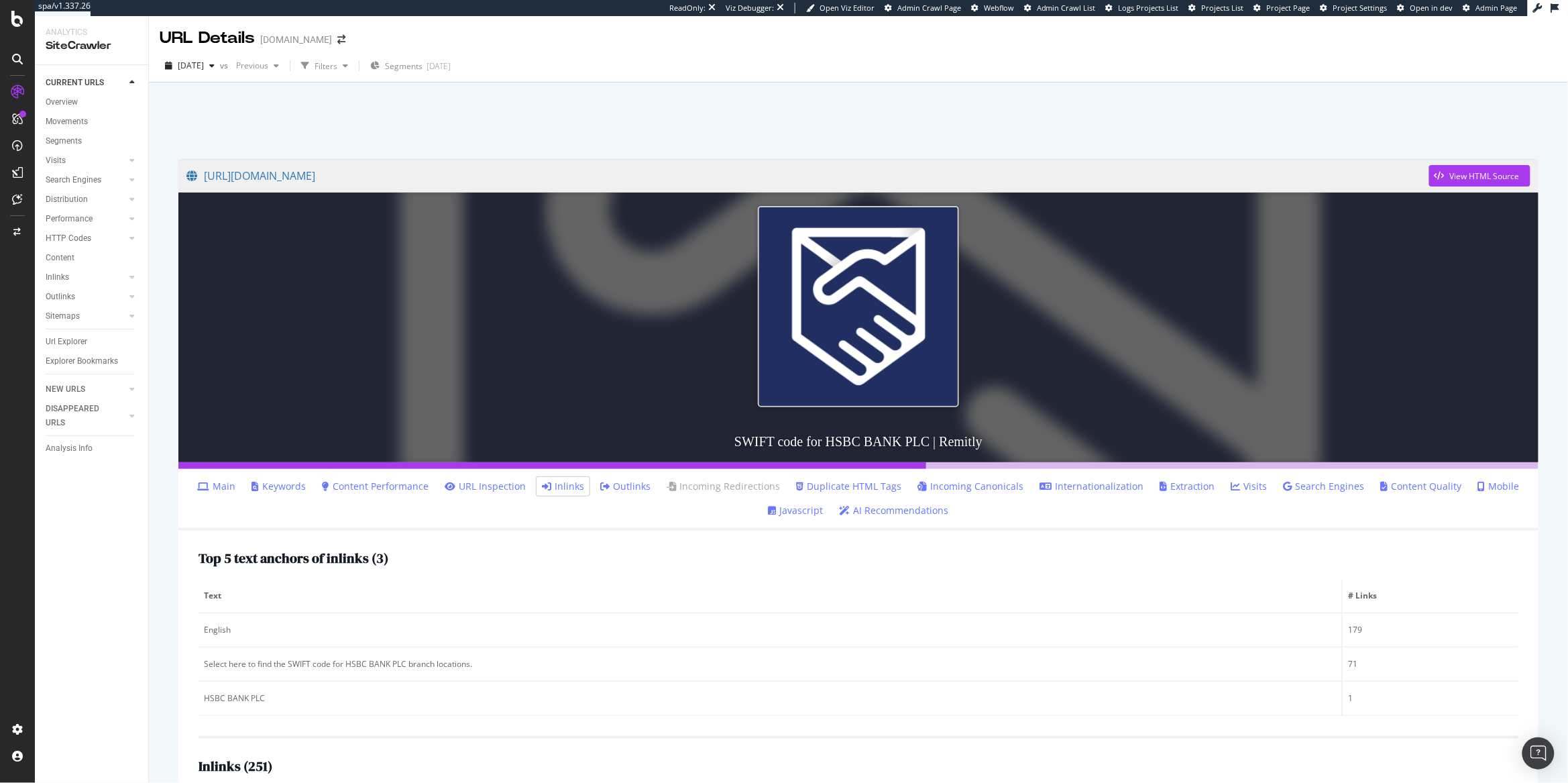
click at [777, 58] on div "2025 Sep. 11th vs Previous Filters Segments 2025-08-19" at bounding box center [859, 69] width 1419 height 27
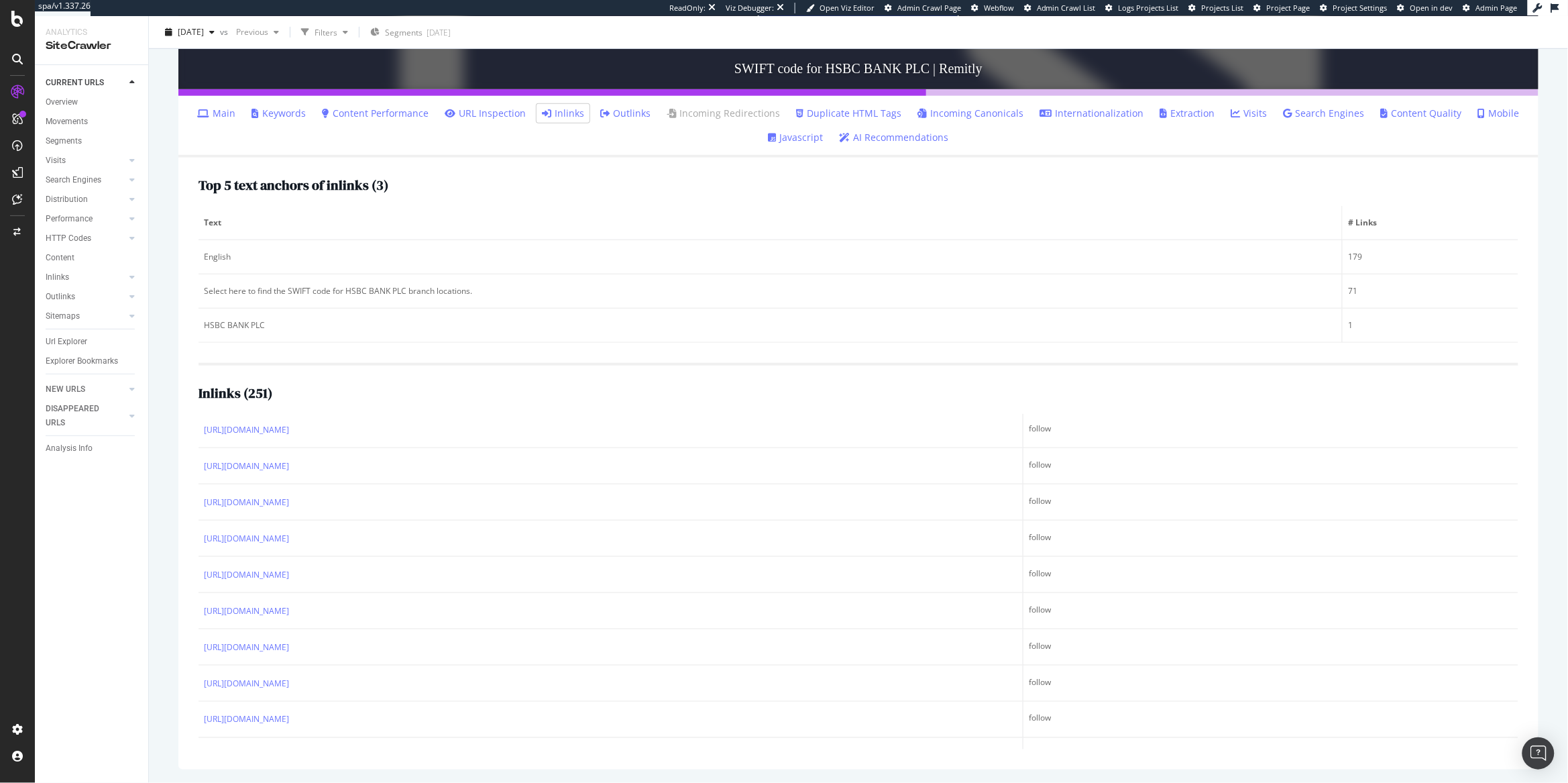
scroll to position [8833, 0]
drag, startPoint x: 200, startPoint y: 468, endPoint x: 1184, endPoint y: 756, distance: 1025.3
click at [1184, 756] on div "Top 5 text anchors of inlinks ( 3 ) Text # Links English 179 Select here to fin…" at bounding box center [859, 464] width 1360 height 612
copy table "URL Link Type"
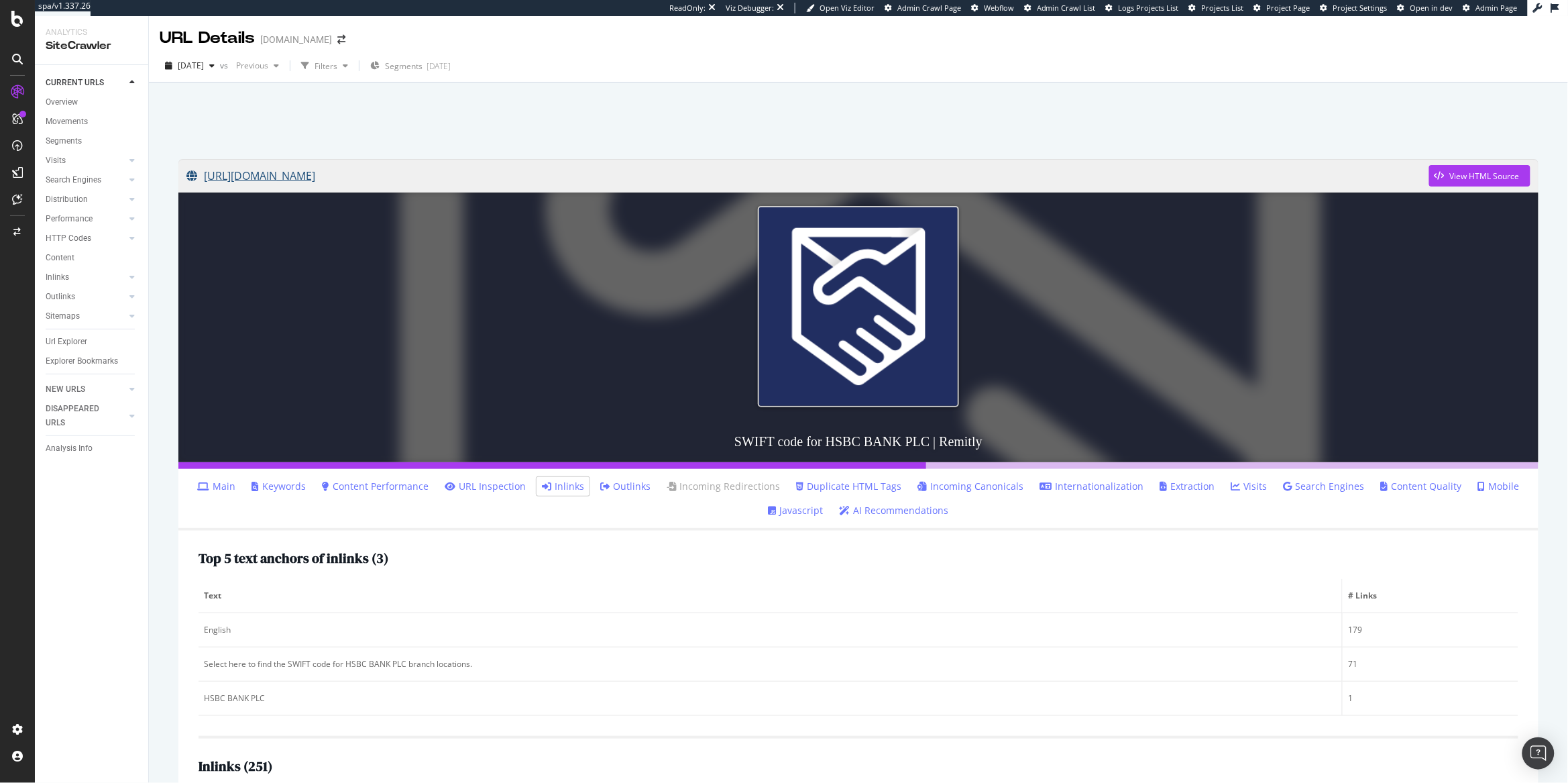
copy link "https://www.remitly.com/us/en/swift-codes/united-kingdom/midlgb22xxx/hsbc-bank-…"
drag, startPoint x: 680, startPoint y: 185, endPoint x: 533, endPoint y: 14, distance: 225.5
click at [0, 0] on div "spa/v1.337.26 ReadOnly: Viz Debugger: Open Viz Editor Admin Crawl Page Webflow …" at bounding box center [784, 391] width 1568 height 783
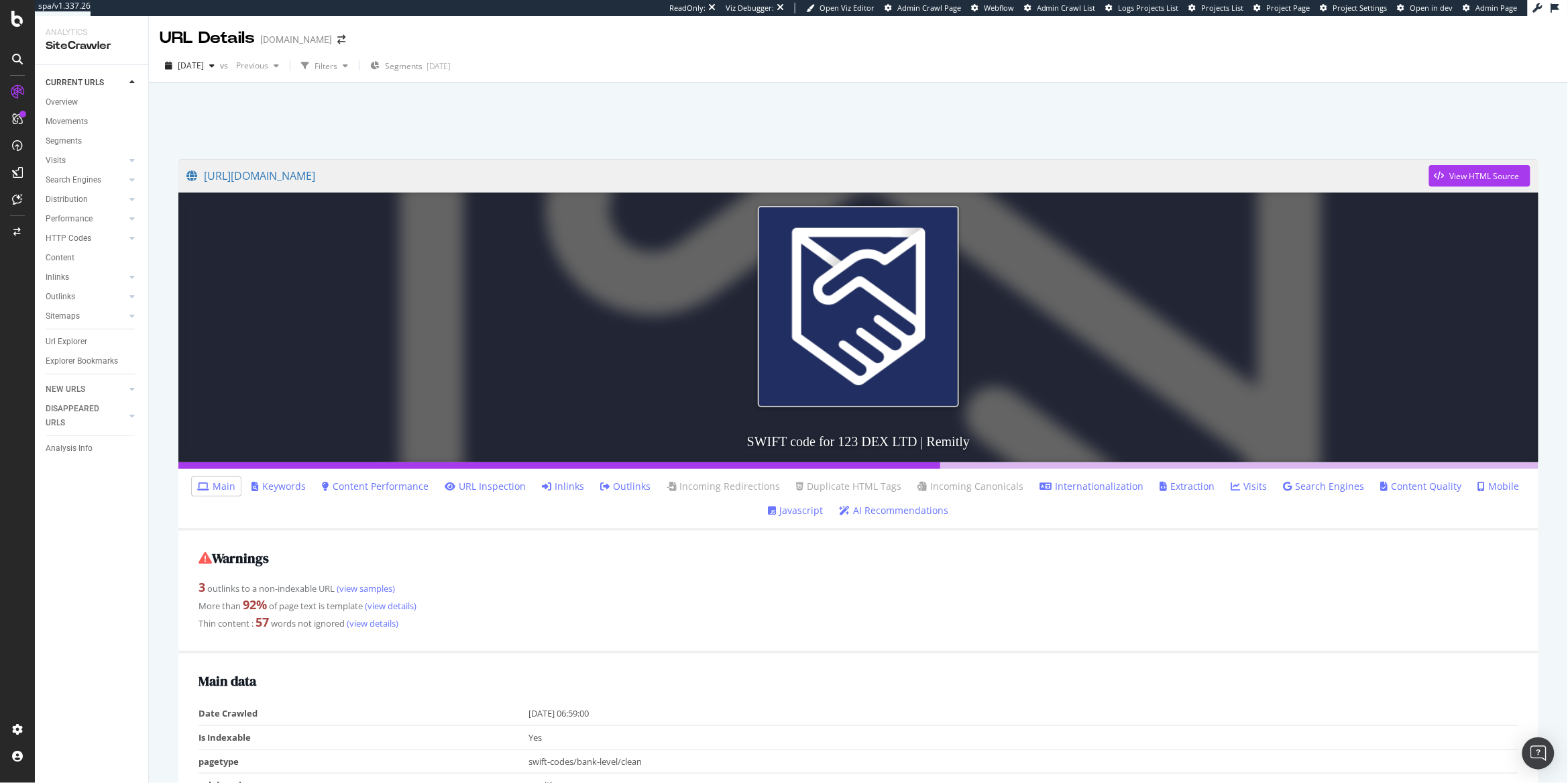
scroll to position [136, 0]
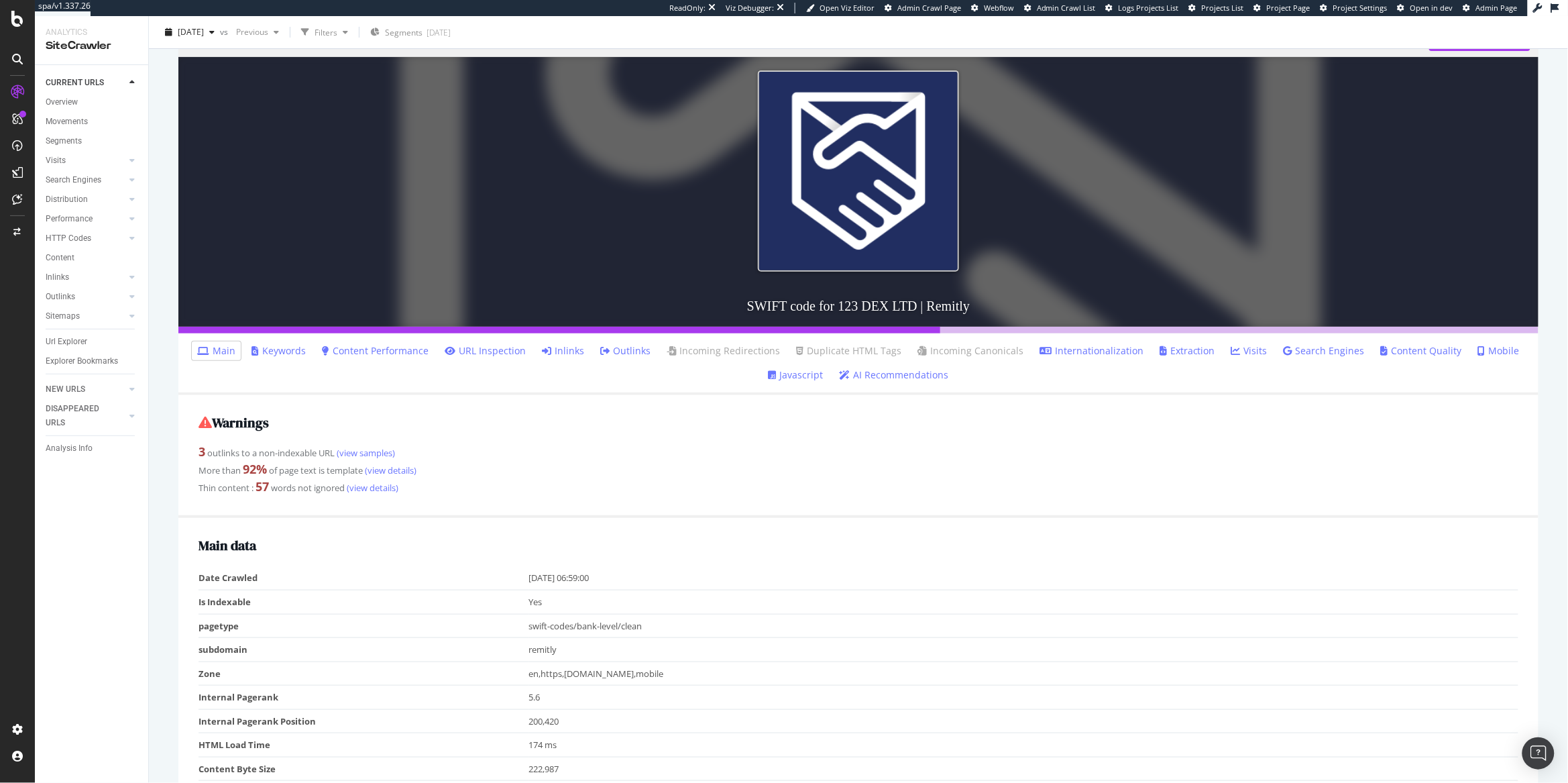
click at [575, 344] on link "Inlinks" at bounding box center [563, 351] width 42 height 13
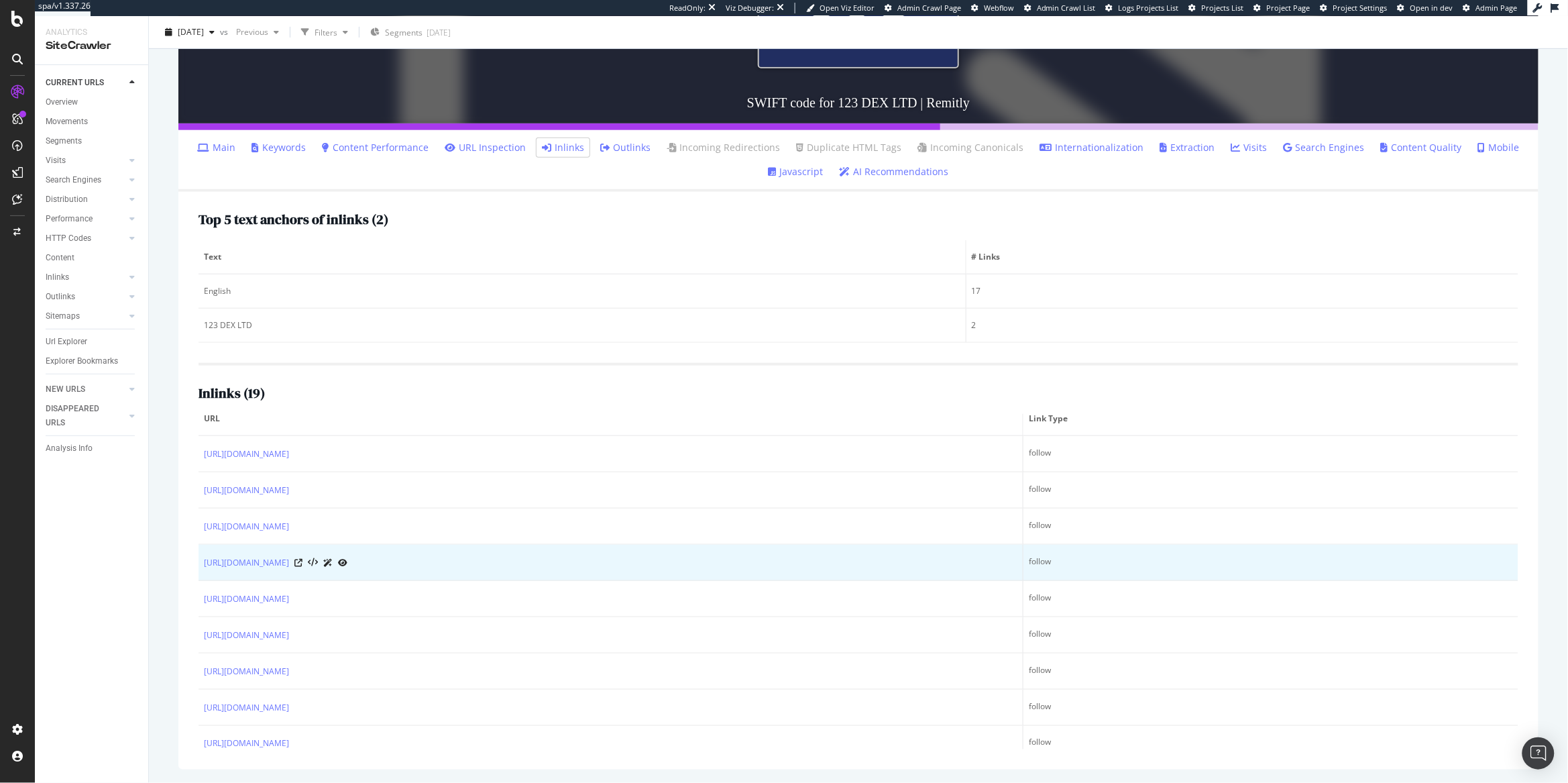
scroll to position [17, 0]
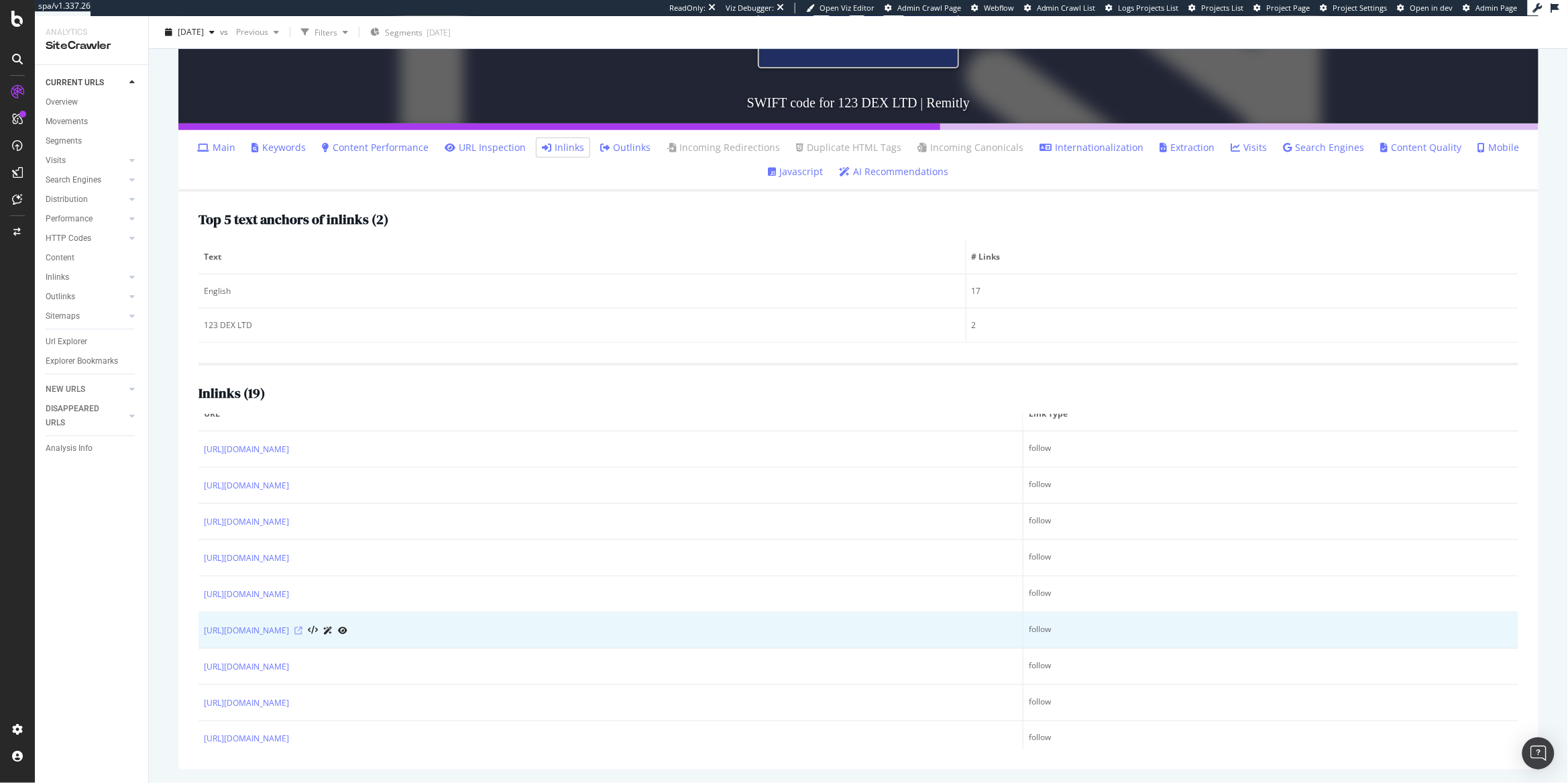
click at [302, 632] on icon at bounding box center [298, 630] width 8 height 8
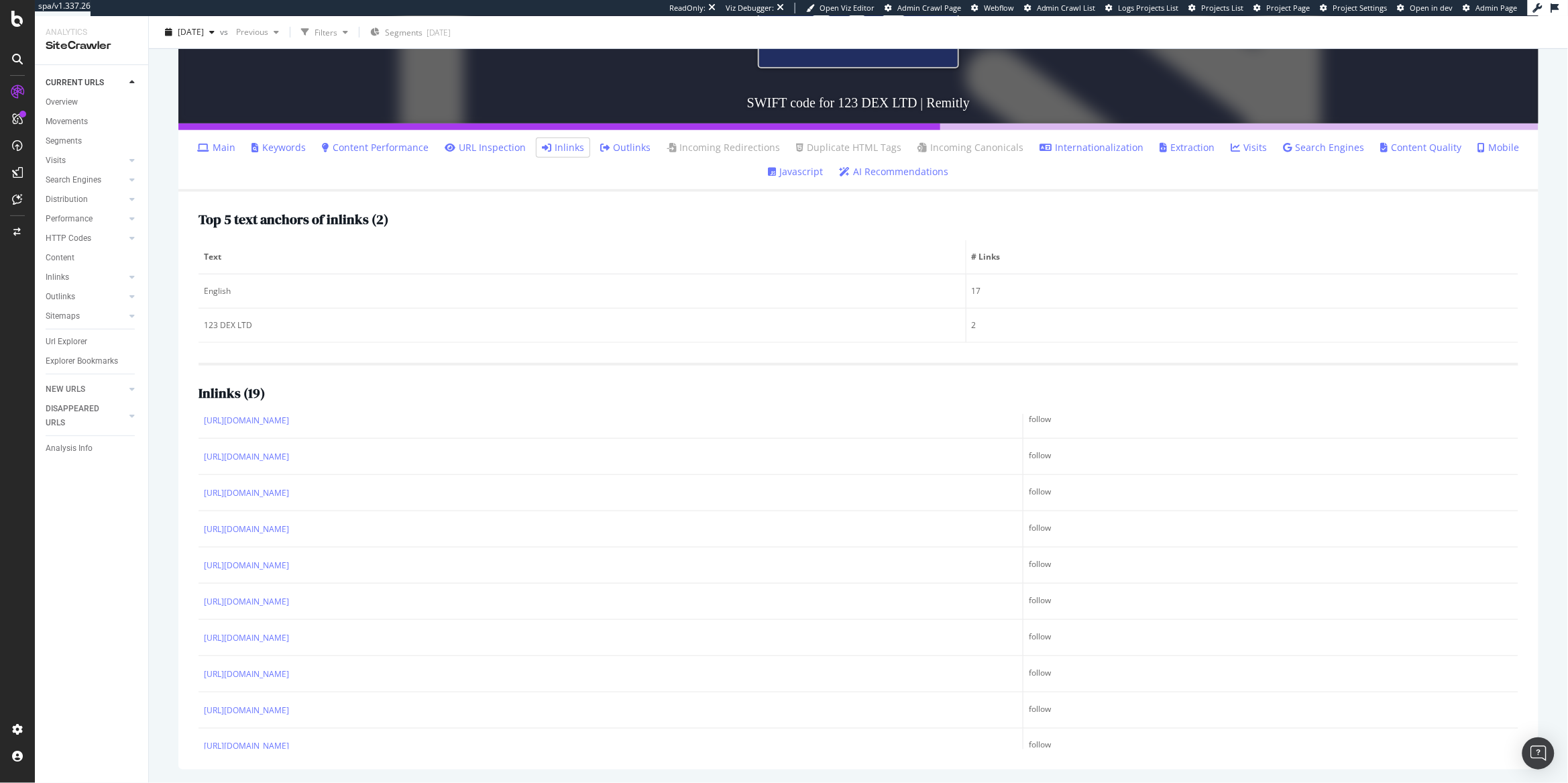
scroll to position [0, 0]
